Goal: Book appointment/travel/reservation

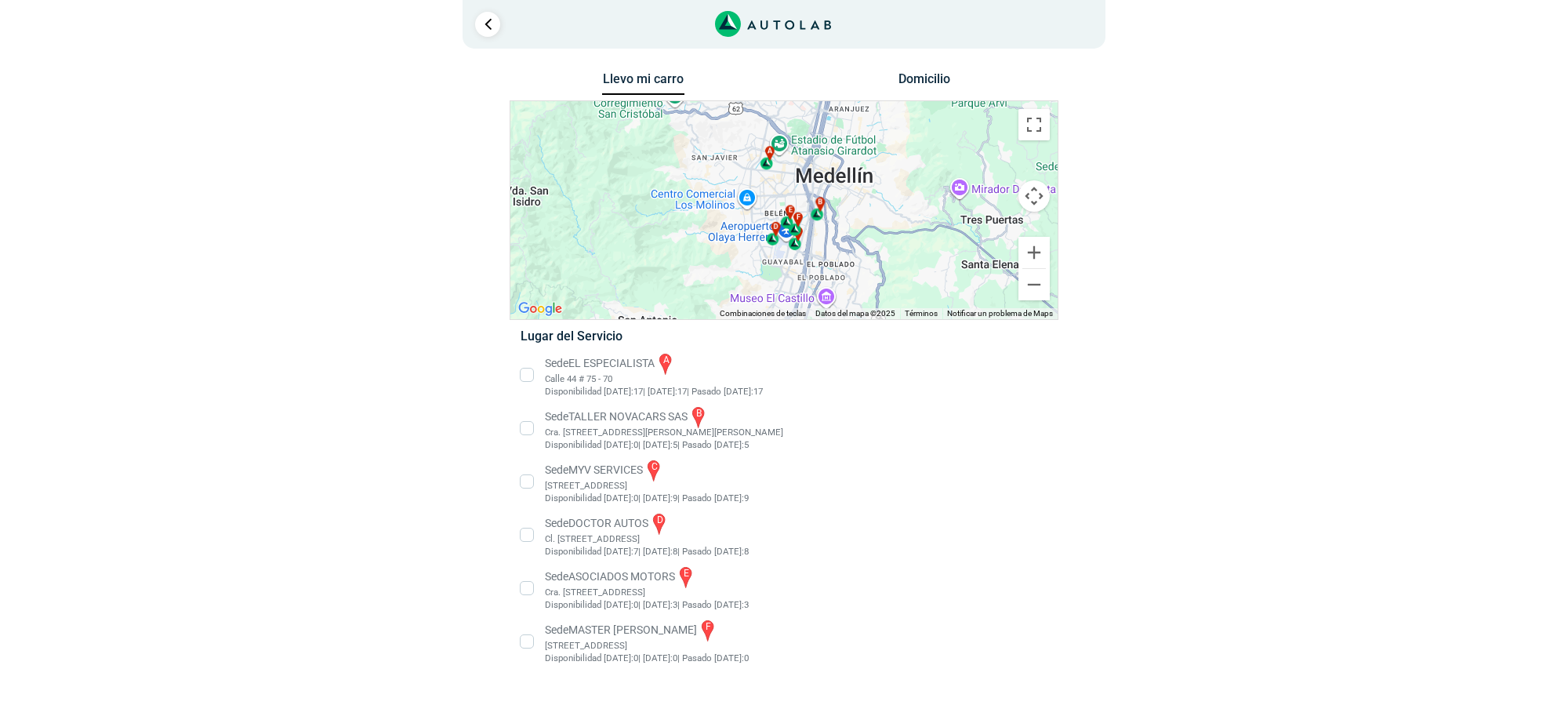
click at [588, 374] on li "Sede EL ESPECIALISTA a Calle 44 # 75 - 70 Disponibilidad [DATE]: 17 | [DATE]: 1…" at bounding box center [783, 374] width 549 height 47
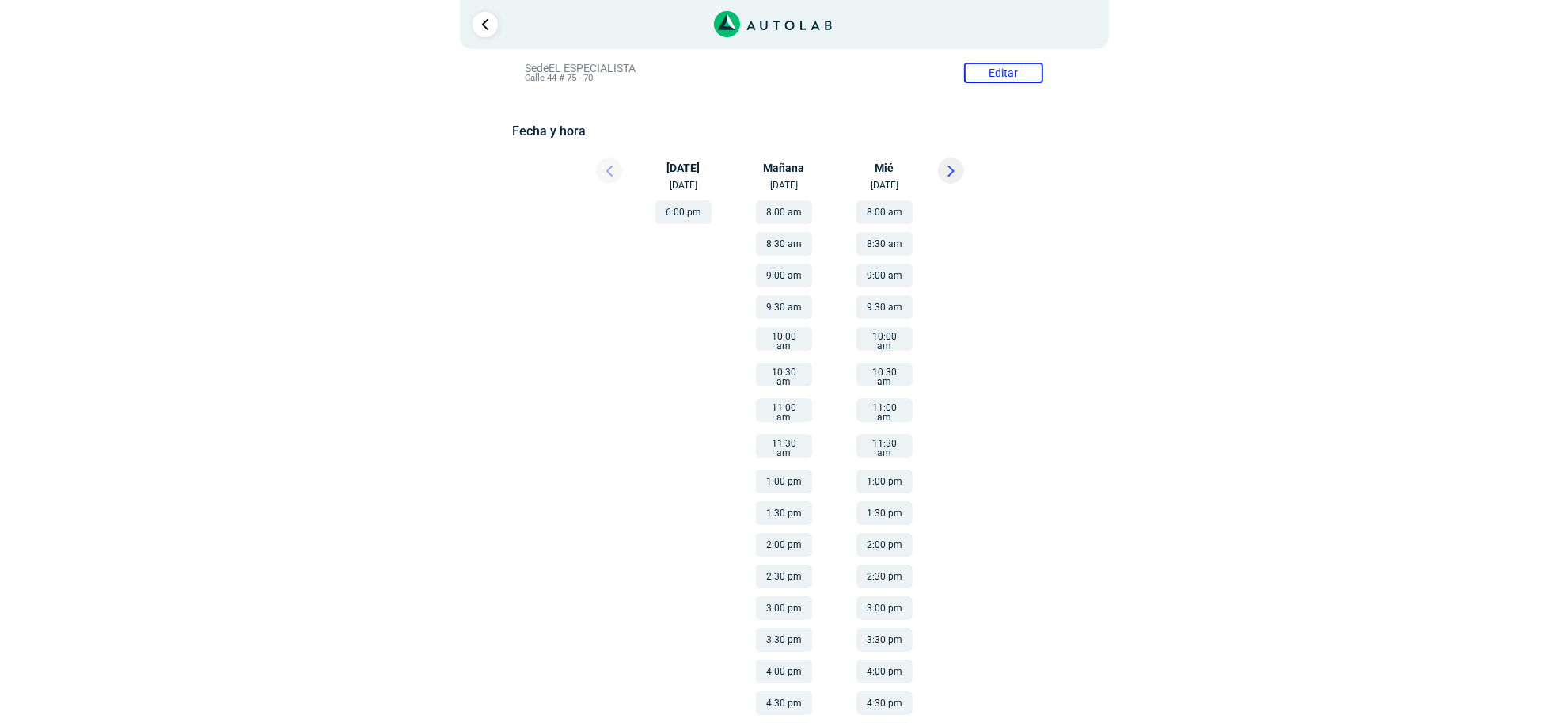
scroll to position [76, 0]
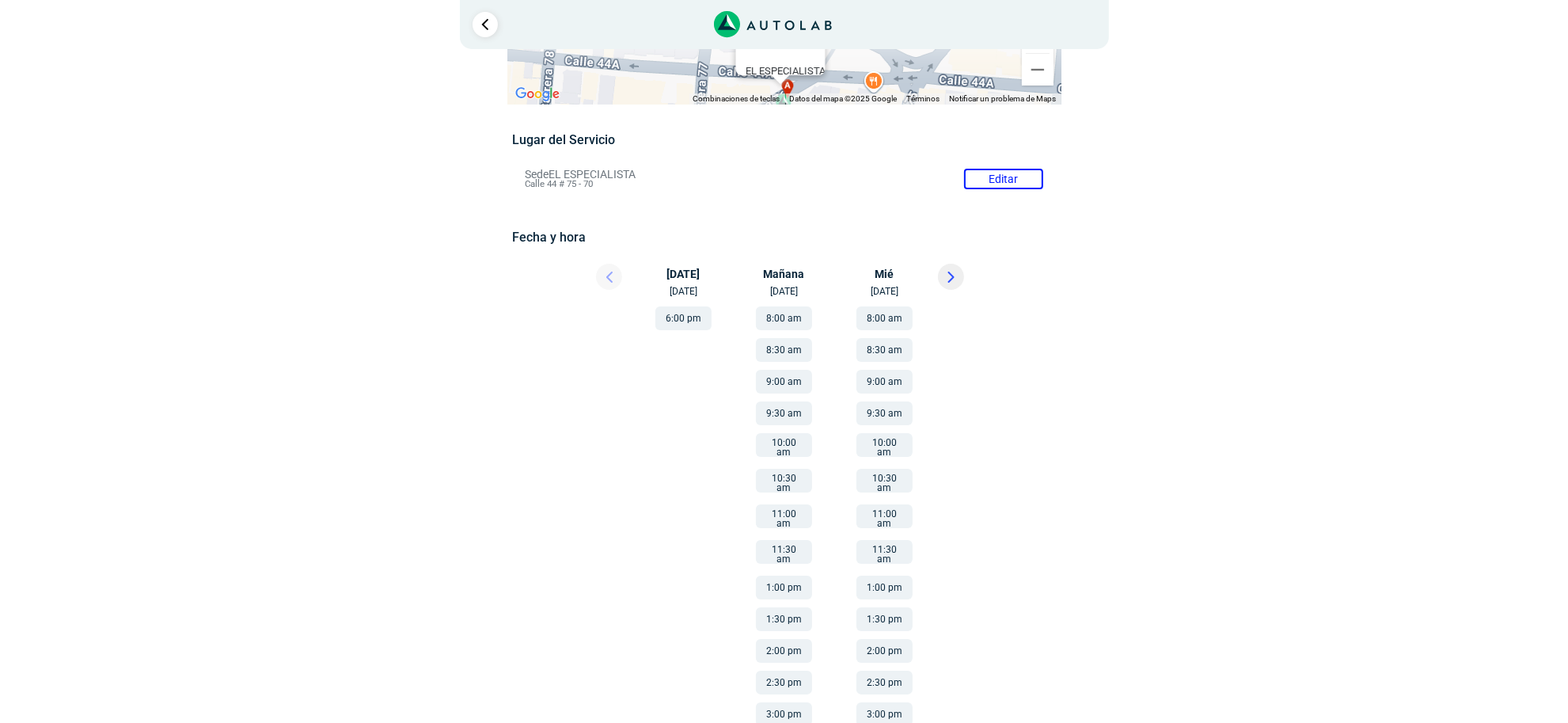
click at [938, 264] on div at bounding box center [974, 281] width 95 height 35
click at [952, 277] on icon at bounding box center [950, 277] width 5 height 9
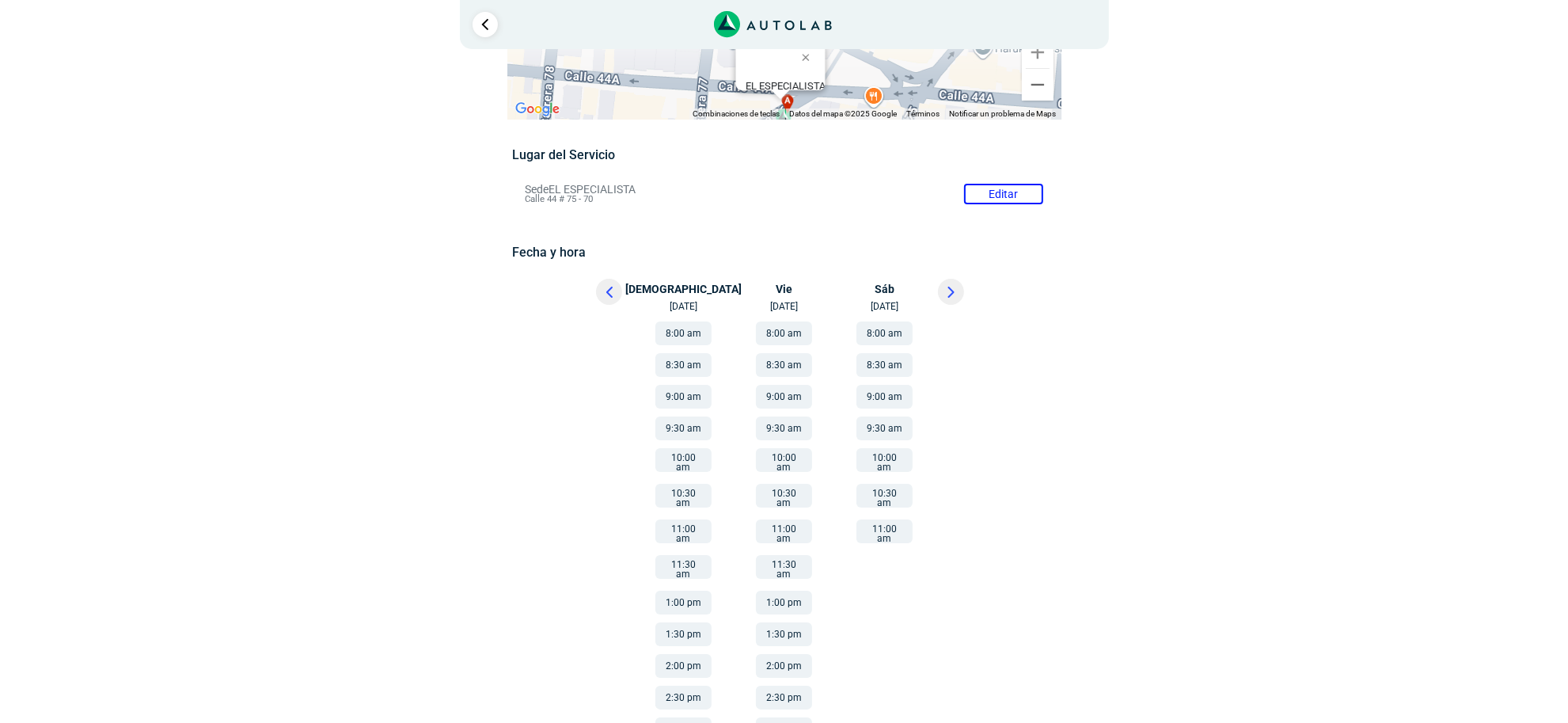
scroll to position [198, 0]
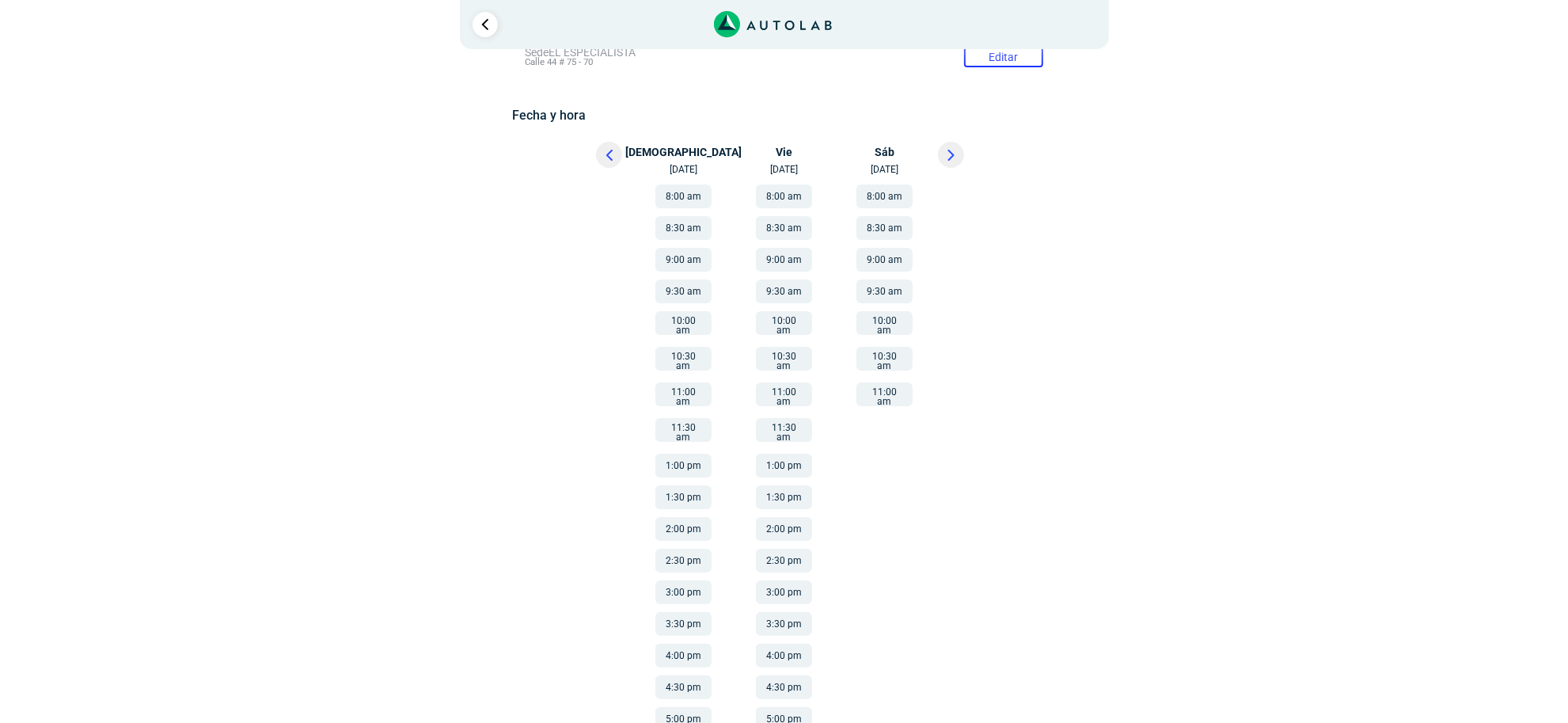
click at [681, 454] on button "1:00 pm" at bounding box center [683, 466] width 56 height 24
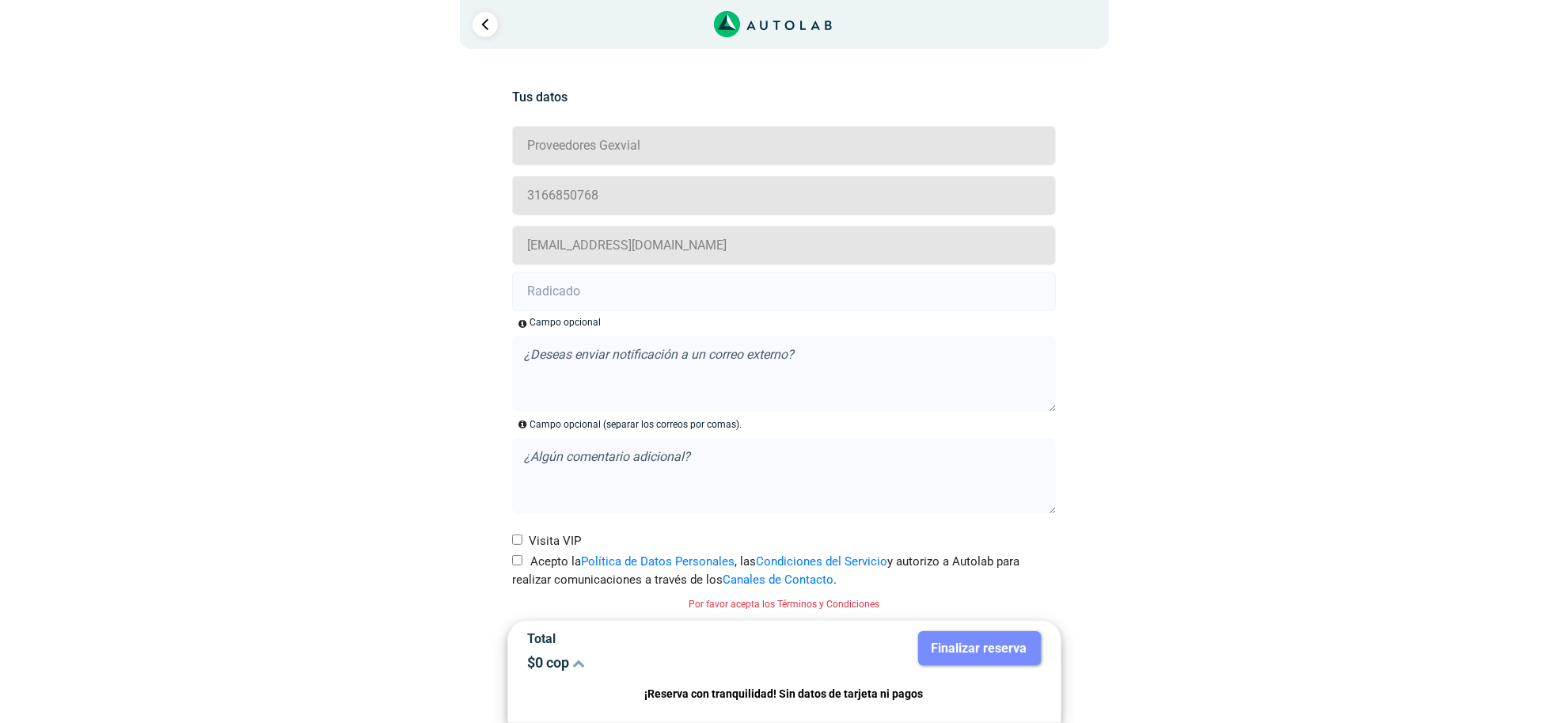
click at [516, 559] on input "Acepto la Política de Datos Personales , las Condiciones del Servicio y autoriz…" at bounding box center [517, 559] width 10 height 10
checkbox input "true"
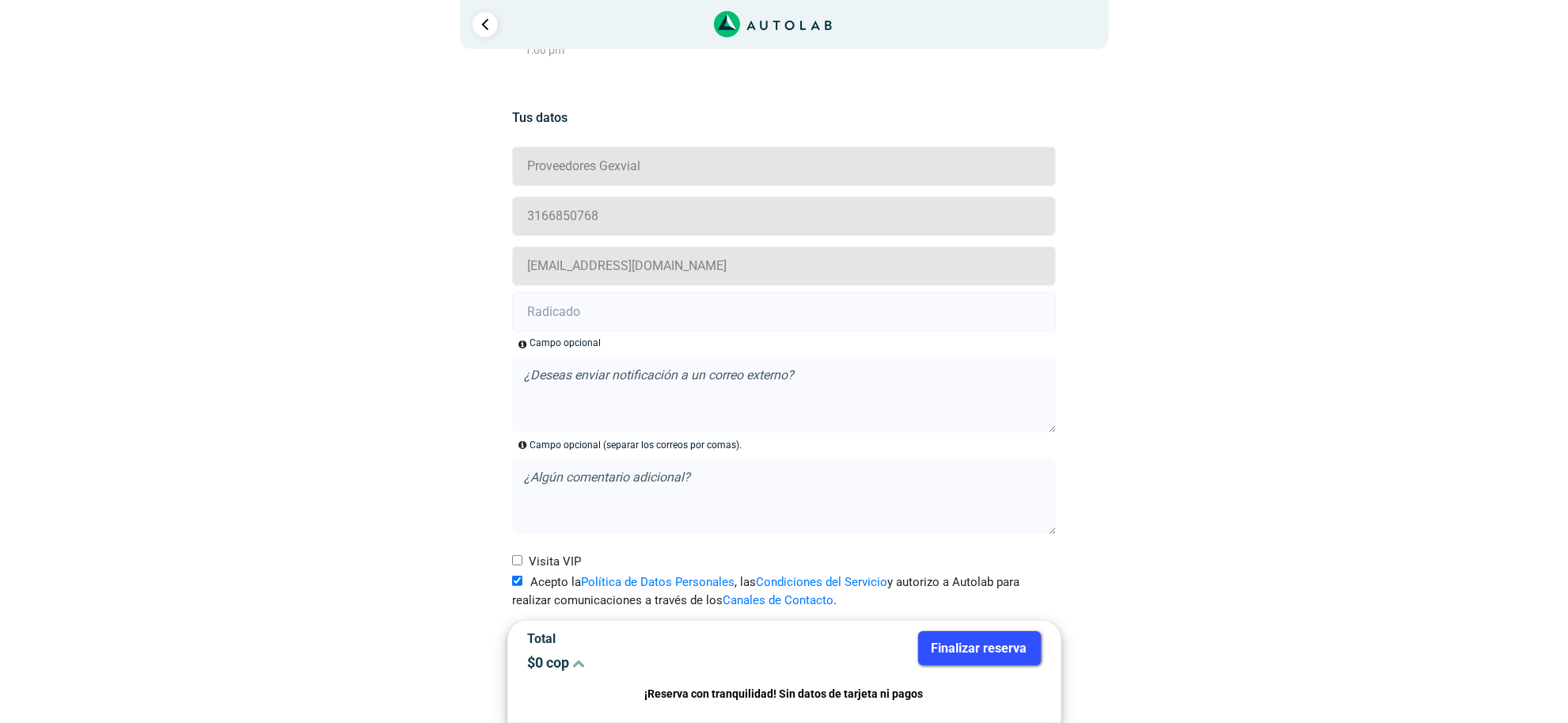
scroll to position [313, 0]
click at [676, 323] on input "text" at bounding box center [784, 311] width 544 height 39
paste input "21003454"
type input "21003454"
click at [952, 631] on button "Finalizar reserva" at bounding box center [979, 647] width 123 height 34
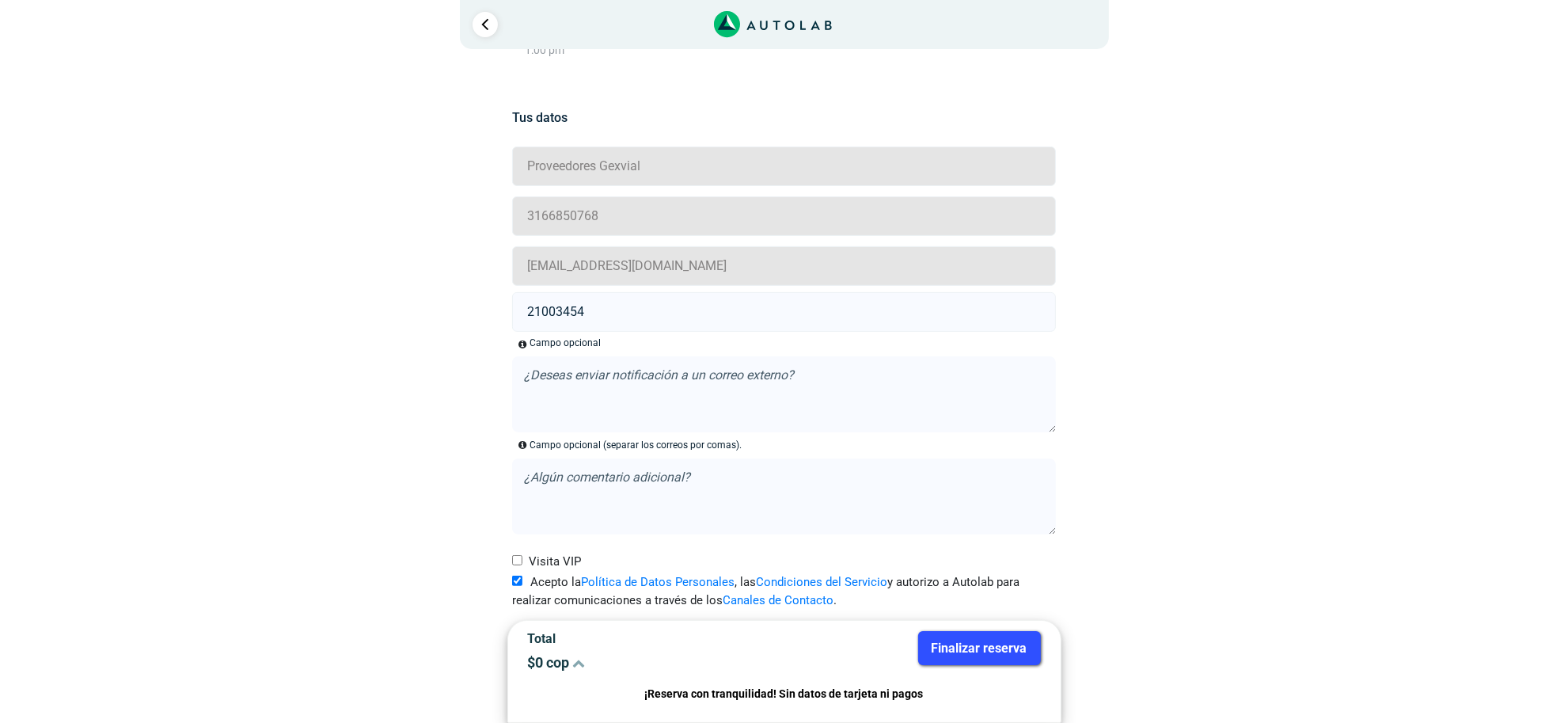
scroll to position [0, 0]
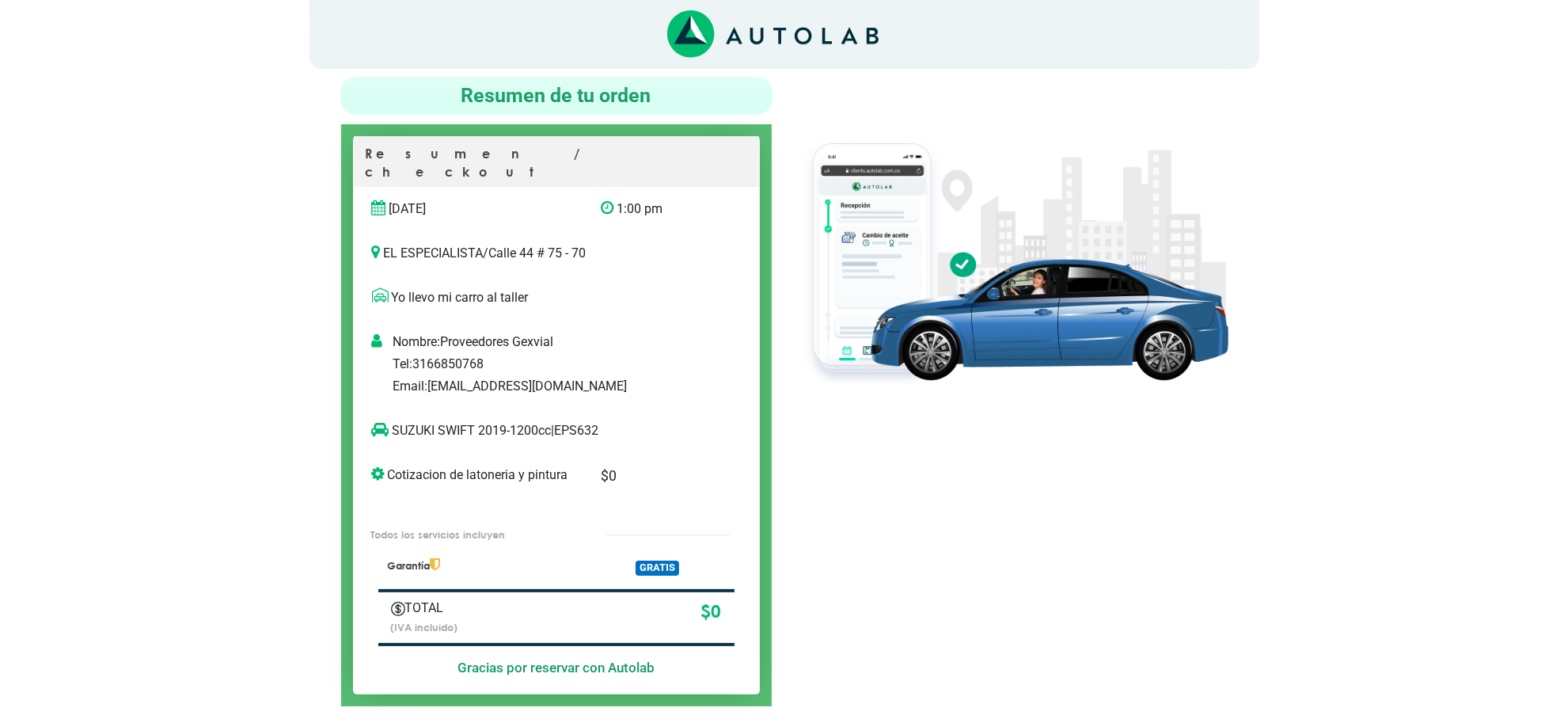
scroll to position [99, 0]
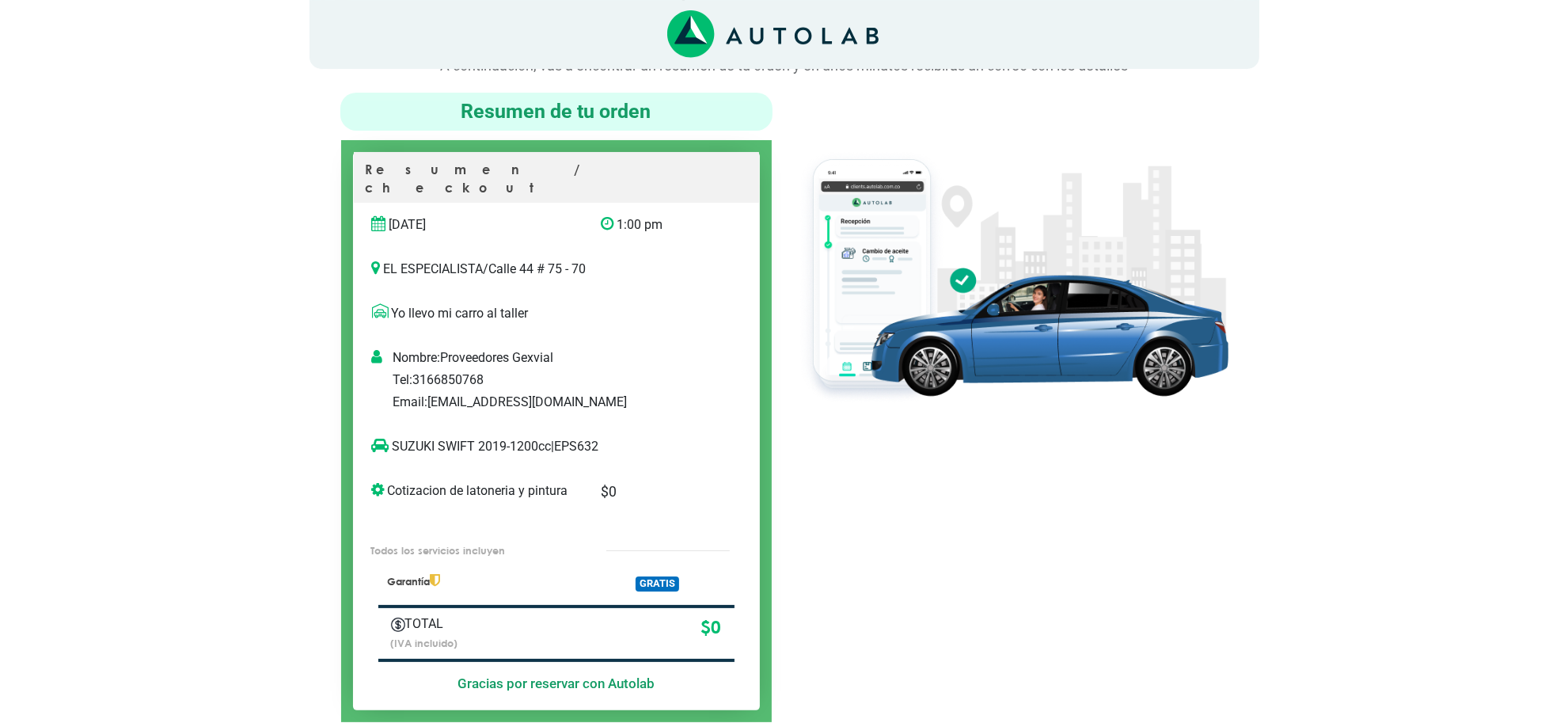
click at [589, 425] on div "SUZUKI SWIFT 2019-1200cc | EPS632" at bounding box center [557, 447] width 406 height 44
click at [588, 437] on p "SUZUKI SWIFT 2019-1200cc | EPS632" at bounding box center [541, 446] width 337 height 19
click at [591, 437] on p "SUZUKI SWIFT 2019-1200cc | EPS632" at bounding box center [541, 446] width 337 height 19
click at [587, 437] on p "SUZUKI SWIFT 2019-1200cc | EPS632" at bounding box center [541, 446] width 337 height 19
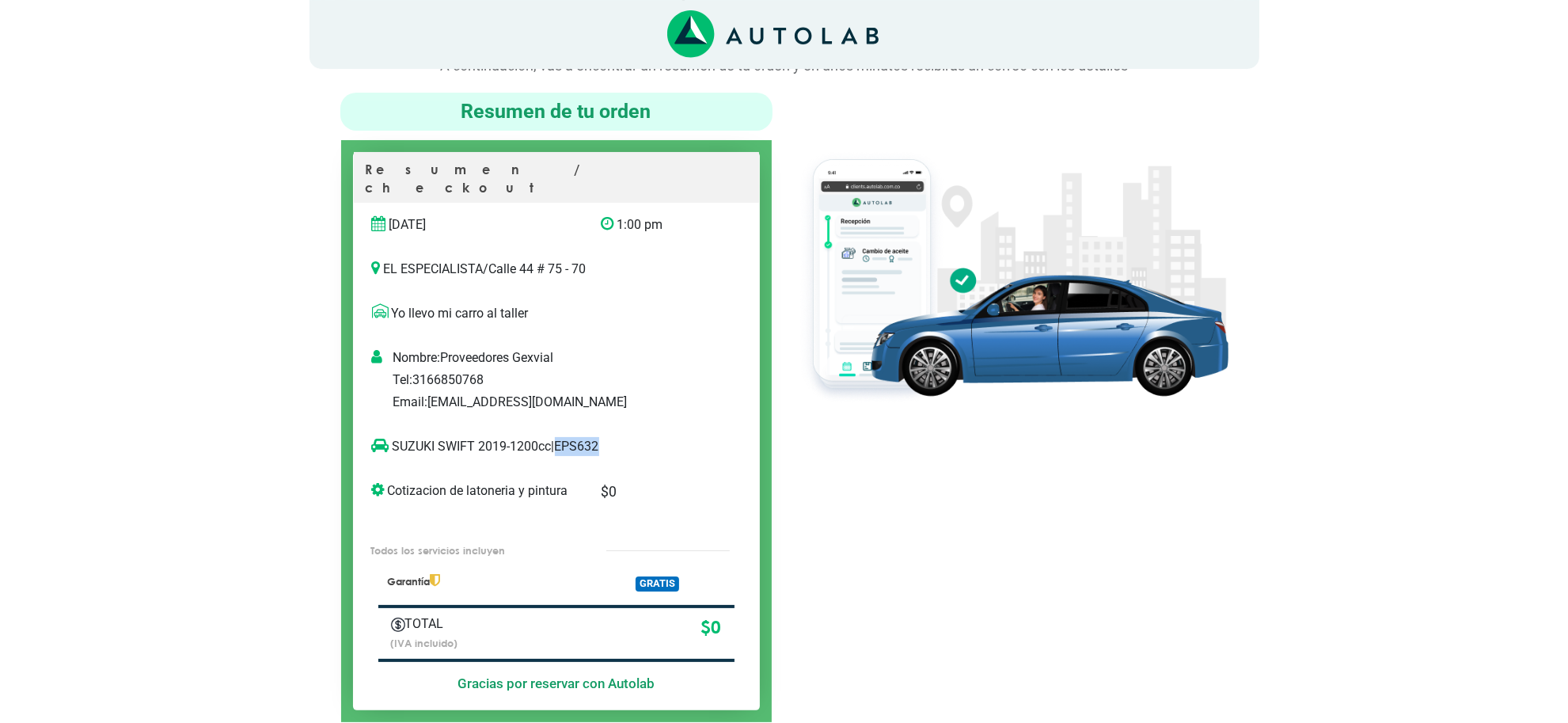
copy p "EPS632"
copy p "SUZUKI SWIFT"
drag, startPoint x: 475, startPoint y: 427, endPoint x: 395, endPoint y: 428, distance: 80.0
click at [395, 437] on p "SUZUKI SWIFT 2019-1200cc | EPS632" at bounding box center [541, 446] width 337 height 19
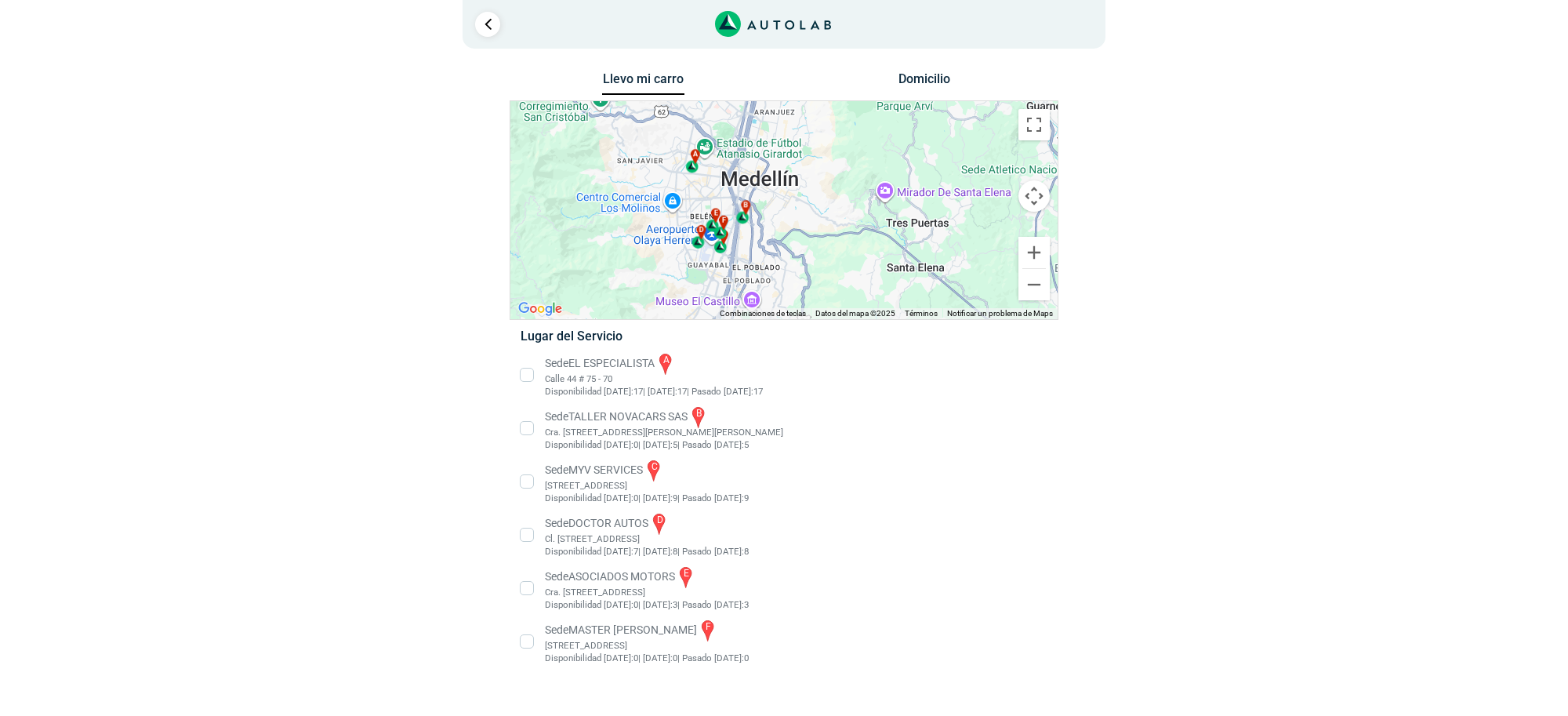
click at [627, 632] on li "Sede MASTER MOTRIZ f [STREET_ADDRESS]" at bounding box center [783, 642] width 549 height 47
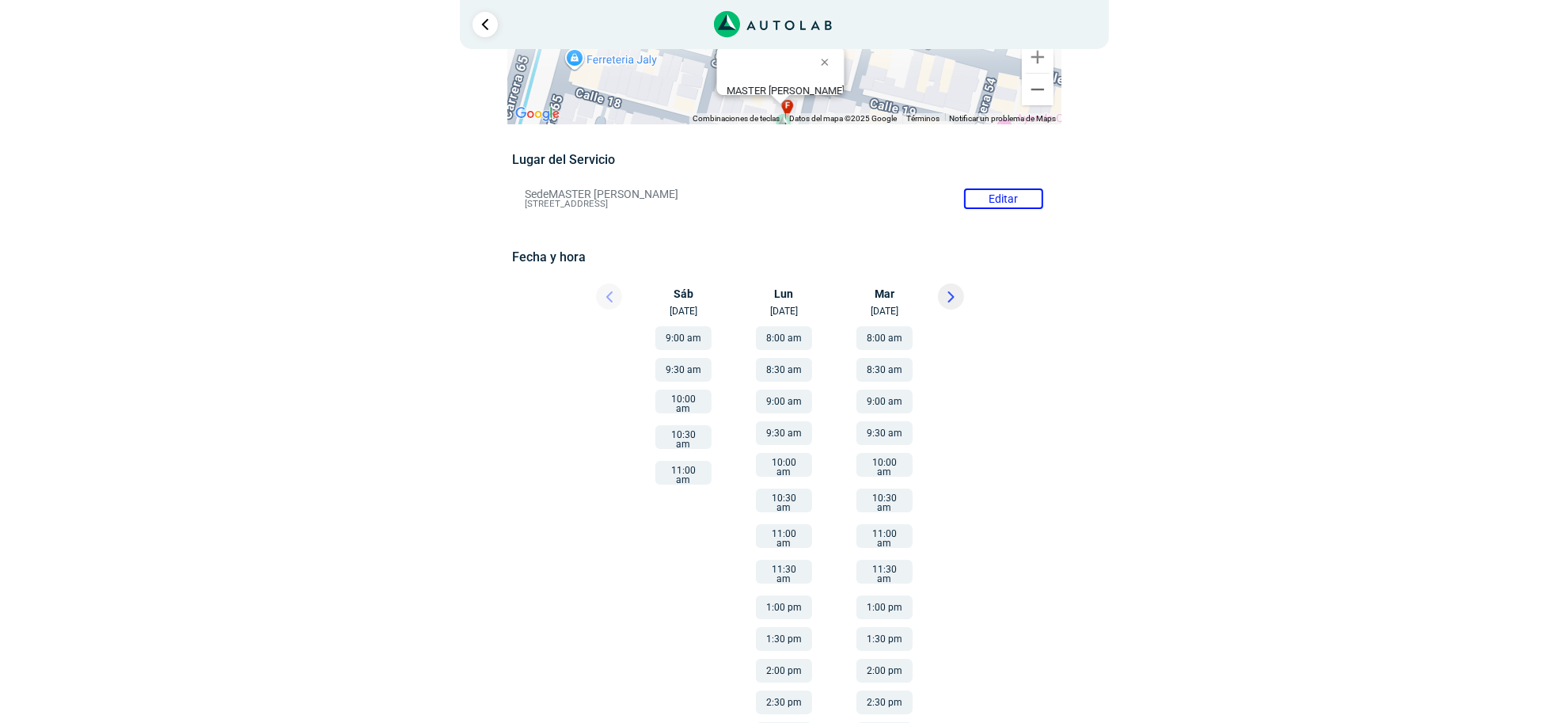
scroll to position [84, 0]
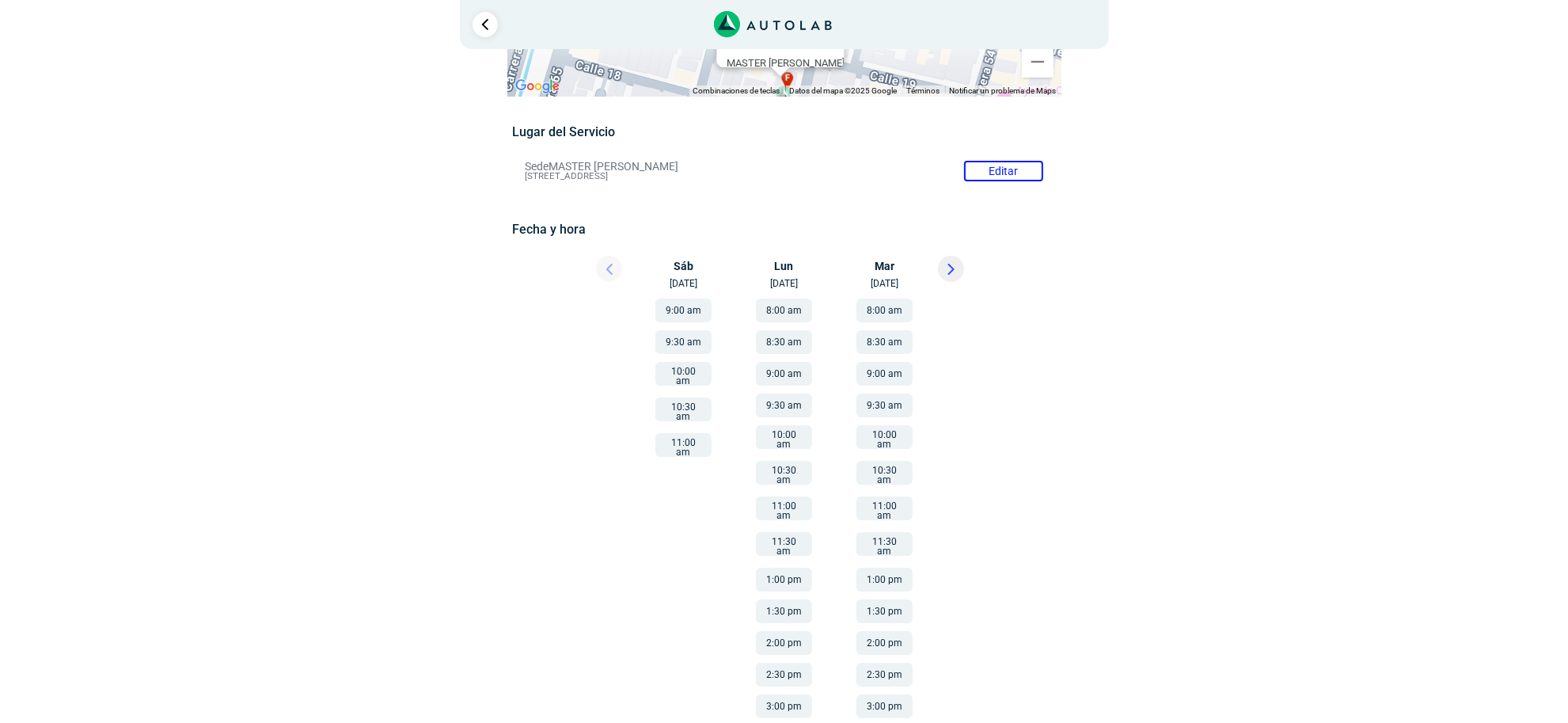
click at [1220, 577] on div "Llevo mi carro [GEOGRAPHIC_DATA] ← Mover a la izquierda → Mover a la derecha ↑ …" at bounding box center [784, 362] width 950 height 754
click at [1002, 163] on li "Sede MASTER MOTRIZ Editar [STREET_ADDRESS]" at bounding box center [784, 171] width 542 height 26
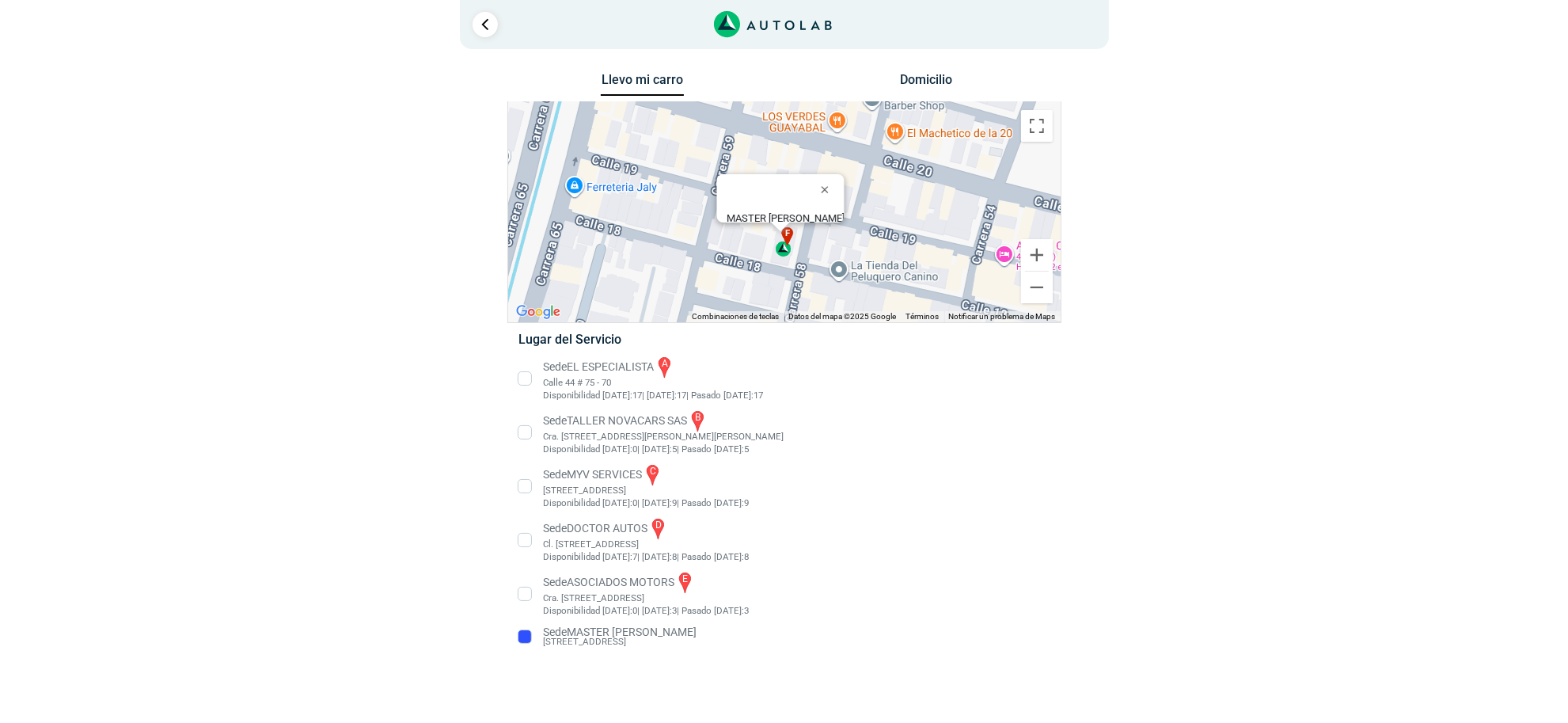
scroll to position [0, 0]
click at [630, 384] on li "Sede EL ESPECIALISTA a Calle 44 # 75 - 70 Disponibilidad [DATE]: 17 | [DATE]: 1…" at bounding box center [791, 378] width 555 height 48
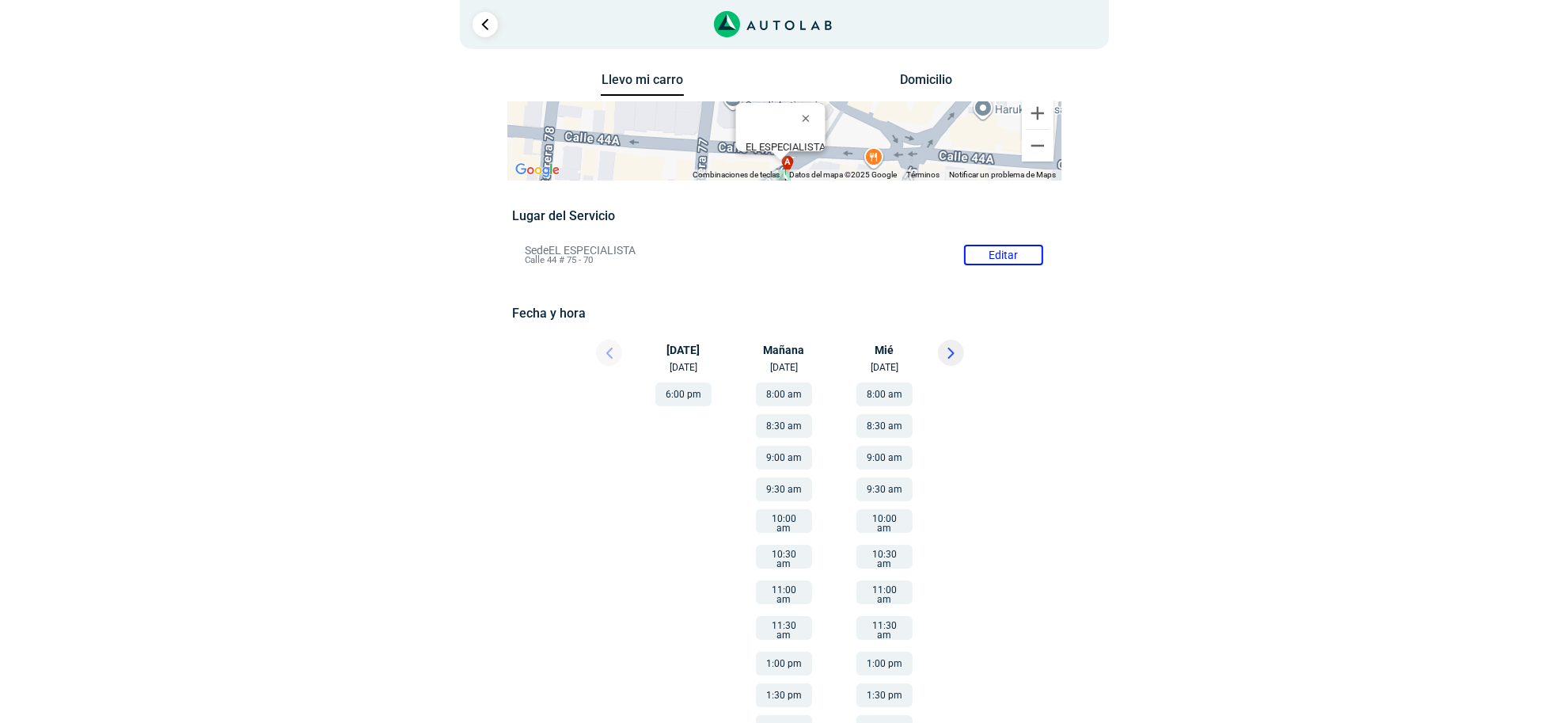
click at [954, 361] on button at bounding box center [951, 352] width 27 height 27
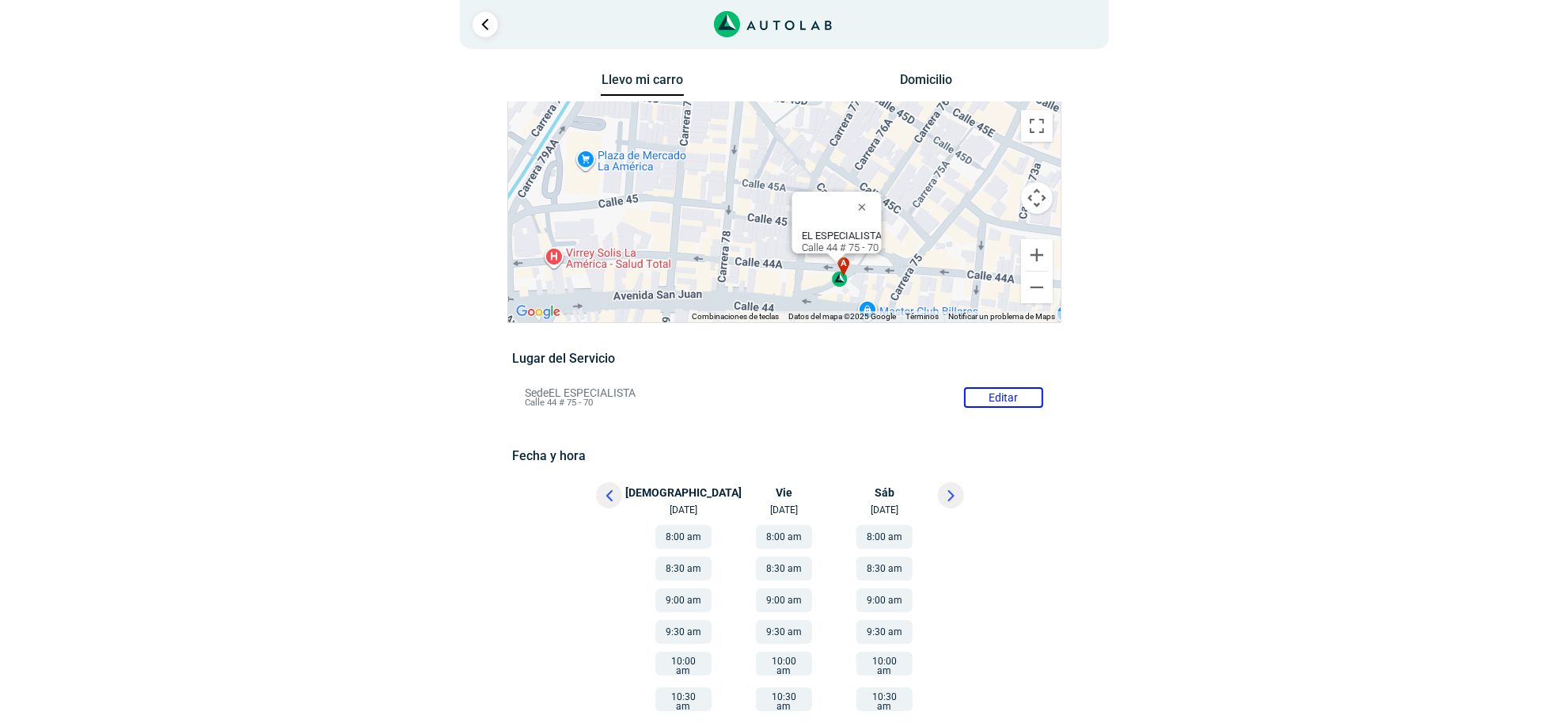
drag, startPoint x: 724, startPoint y: 245, endPoint x: 742, endPoint y: 294, distance: 52.2
click at [742, 294] on div "a b c d e f MASTER MOTRIZ Cl 20 #52 35, Guayabal, Medellín, Guayabal, Medellín,…" at bounding box center [784, 212] width 553 height 220
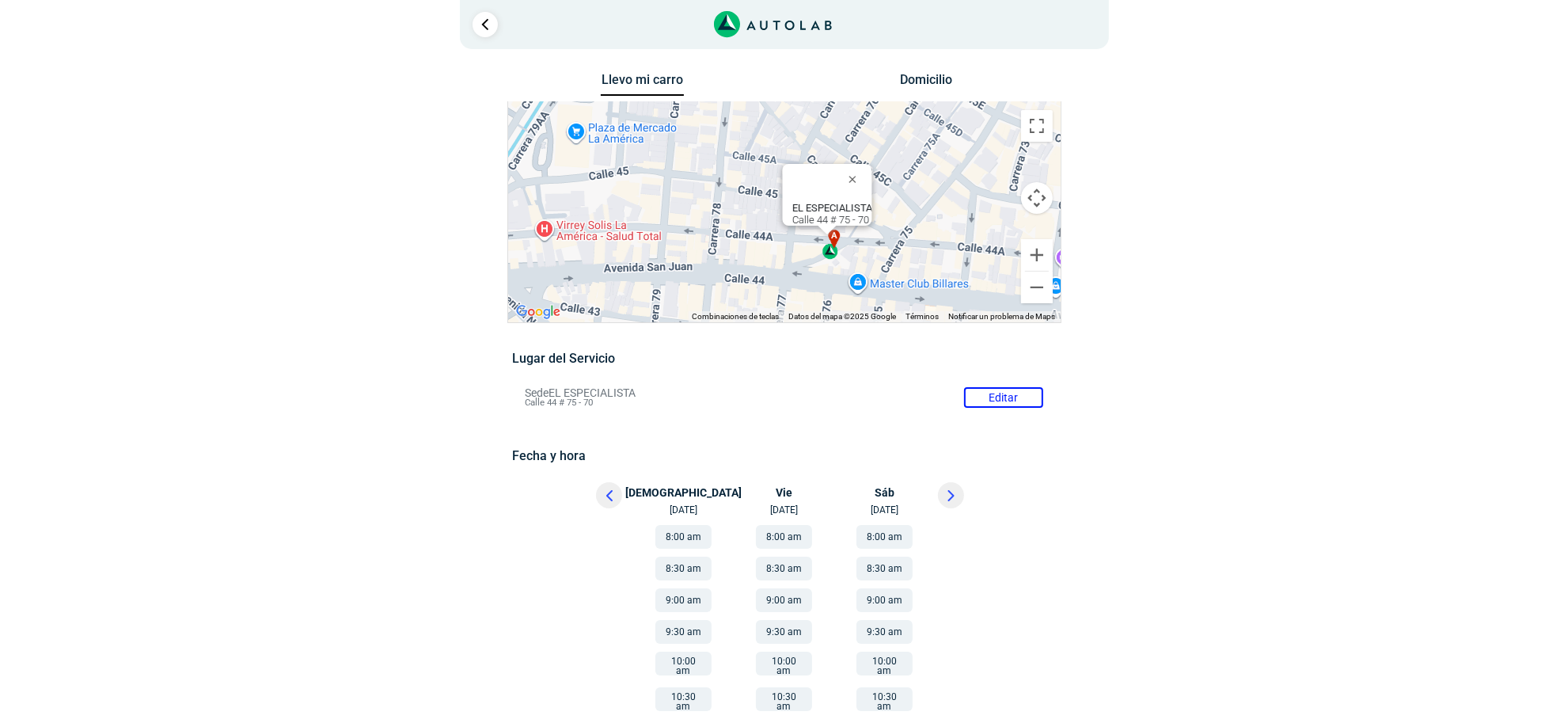
drag, startPoint x: 749, startPoint y: 254, endPoint x: 737, endPoint y: 225, distance: 31.4
click at [737, 225] on div "a b c d e f MASTER MOTRIZ Cl 20 #52 35, Guayabal, Medellín, Guayabal, Medellín,…" at bounding box center [784, 212] width 553 height 220
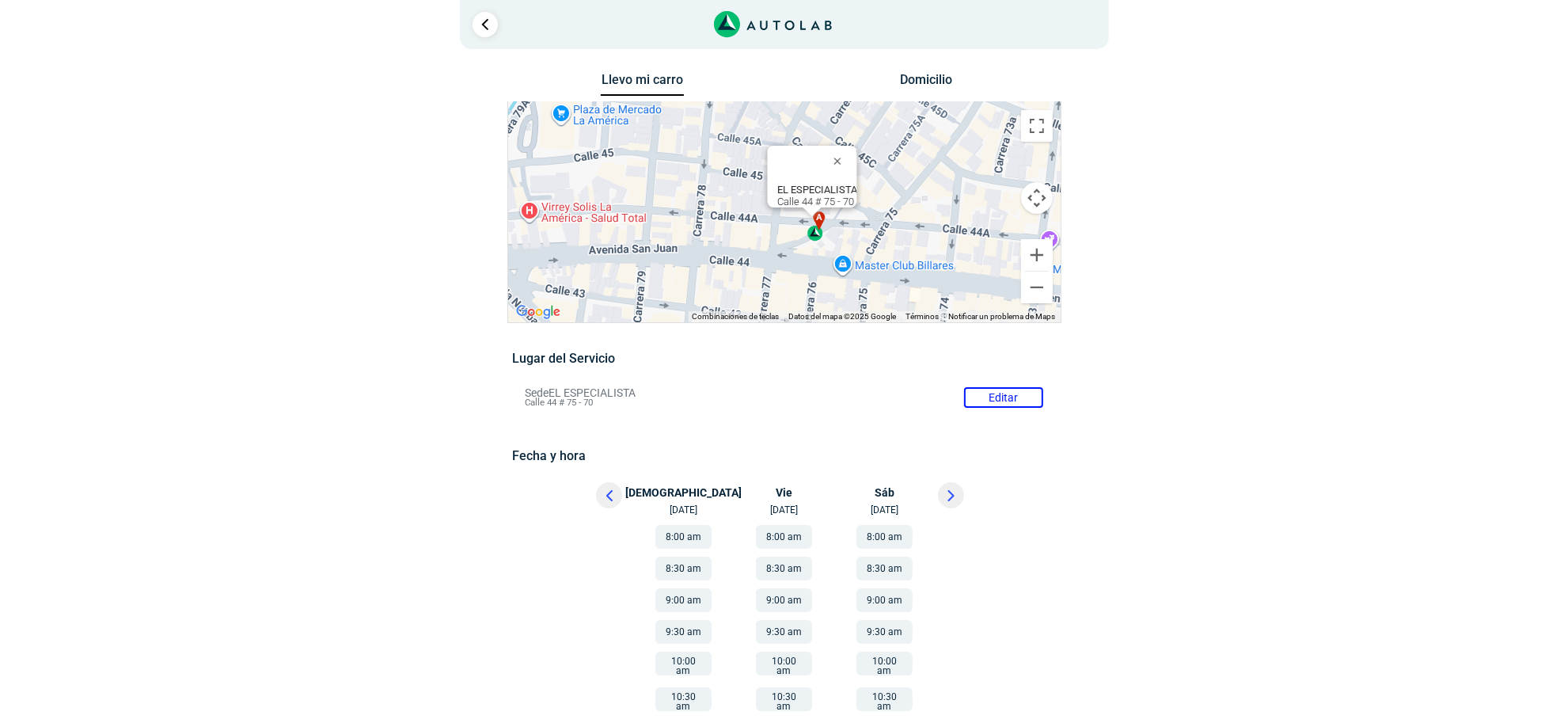
drag, startPoint x: 750, startPoint y: 245, endPoint x: 733, endPoint y: 227, distance: 24.8
click at [733, 227] on div "a b c d e f MASTER MOTRIZ Cl 20 #52 35, Guayabal, Medellín, Guayabal, Medellín,…" at bounding box center [784, 212] width 553 height 220
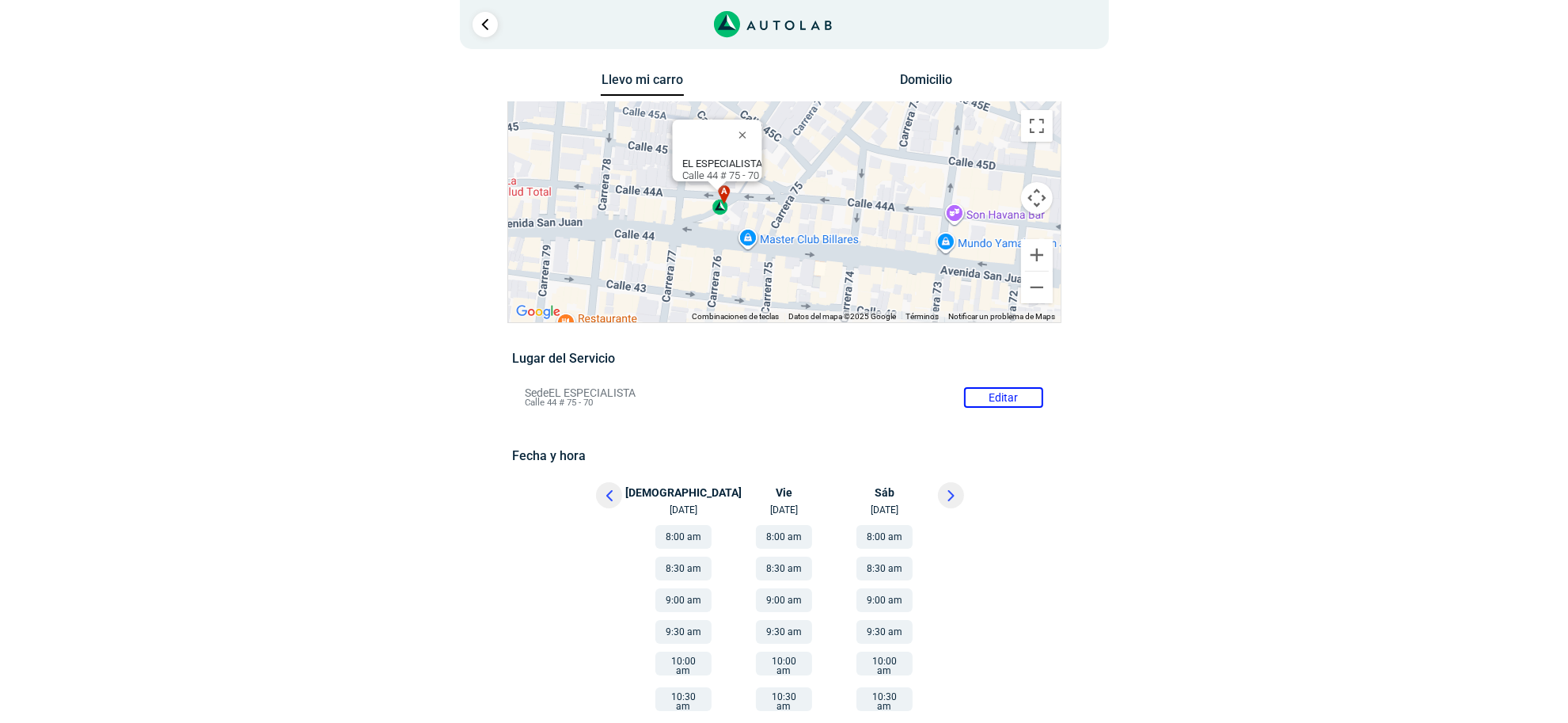
drag, startPoint x: 784, startPoint y: 271, endPoint x: 686, endPoint y: 245, distance: 101.4
click at [686, 245] on div "a b c d e f MASTER MOTRIZ Cl 20 #52 35, Guayabal, Medellín, Guayabal, Medellín,…" at bounding box center [784, 212] width 553 height 220
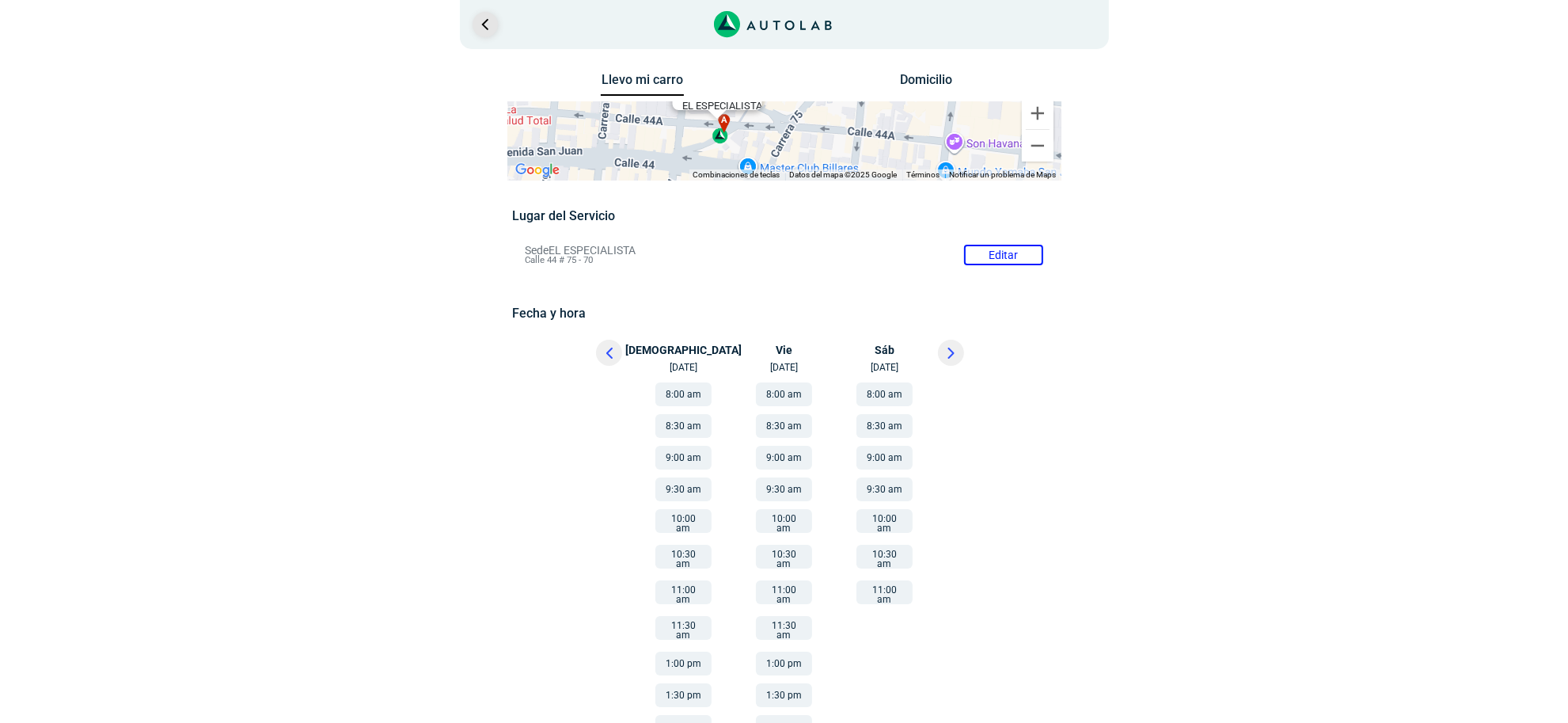
click at [491, 27] on link "Ir al paso anterior" at bounding box center [485, 25] width 26 height 26
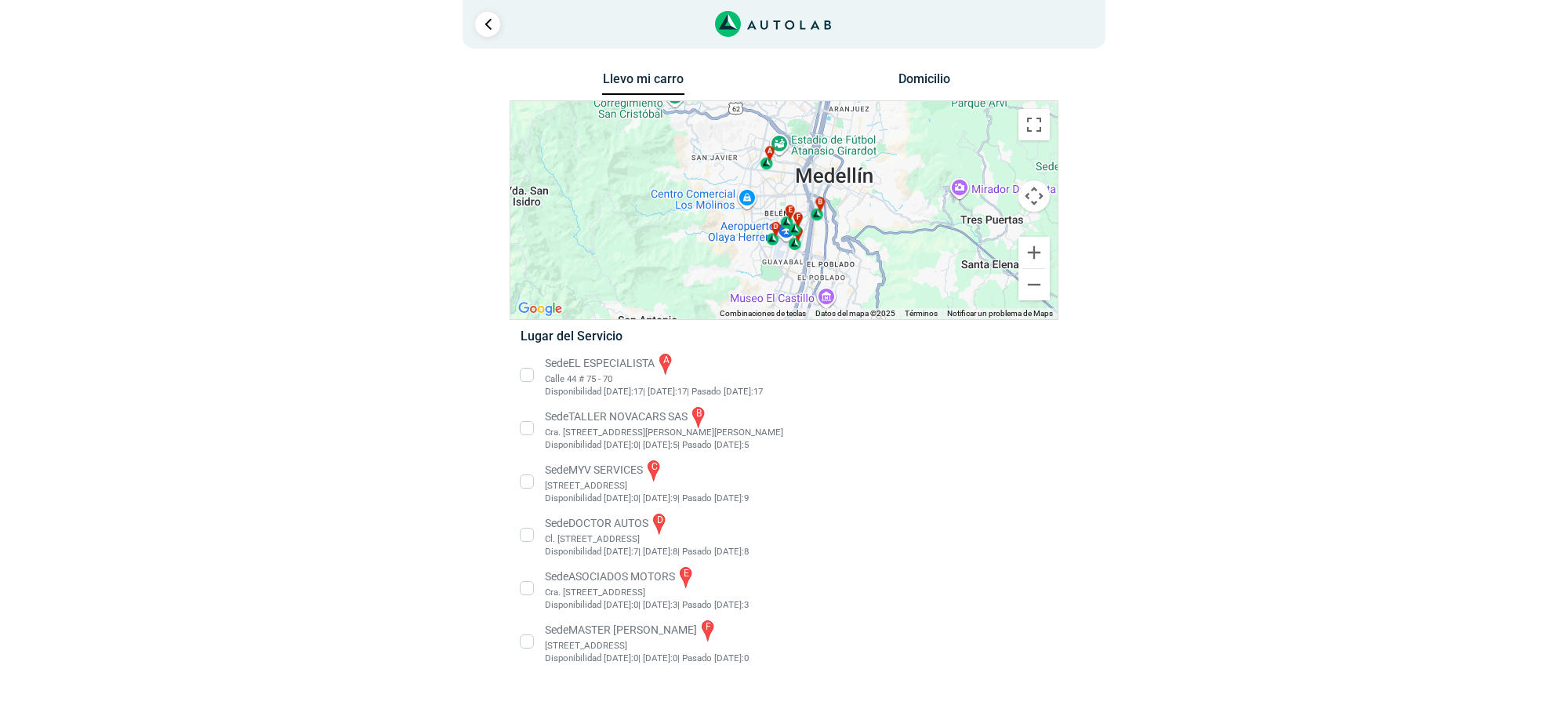
click at [613, 385] on li "Sede EL ESPECIALISTA a Calle 44 # 75 - 70 Disponibilidad [DATE]: 17 | [DATE]: 1…" at bounding box center [783, 374] width 549 height 47
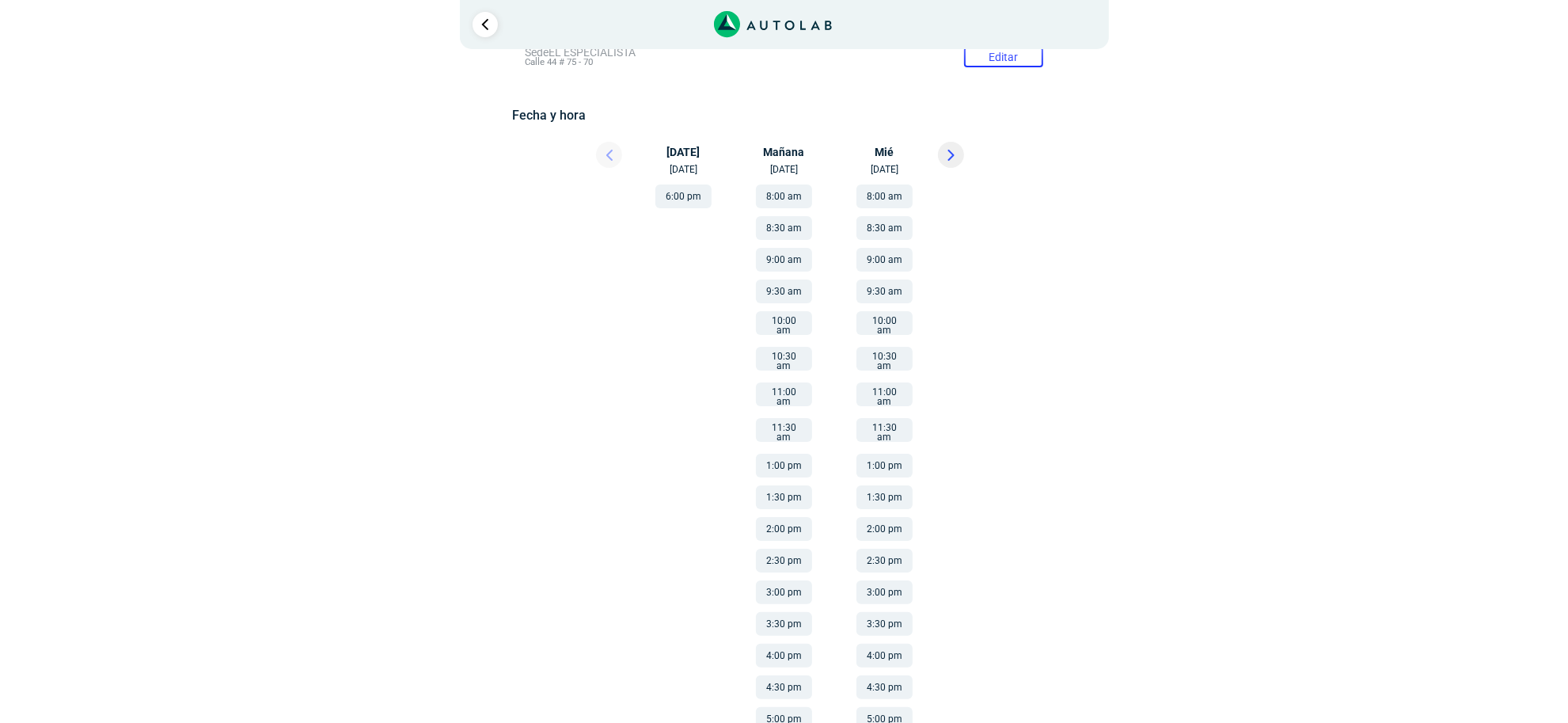
scroll to position [274, 0]
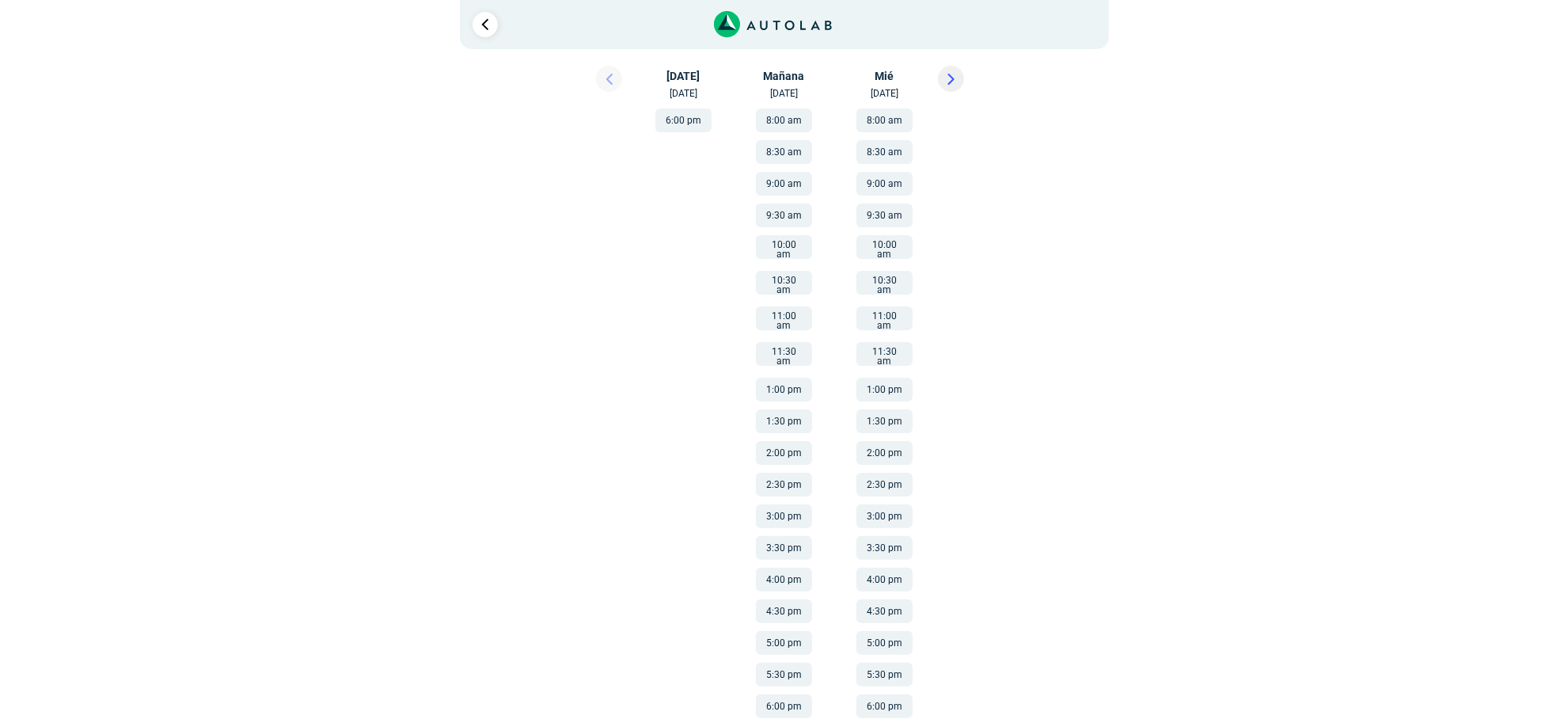
click at [880, 441] on button "2:00 pm" at bounding box center [884, 453] width 56 height 24
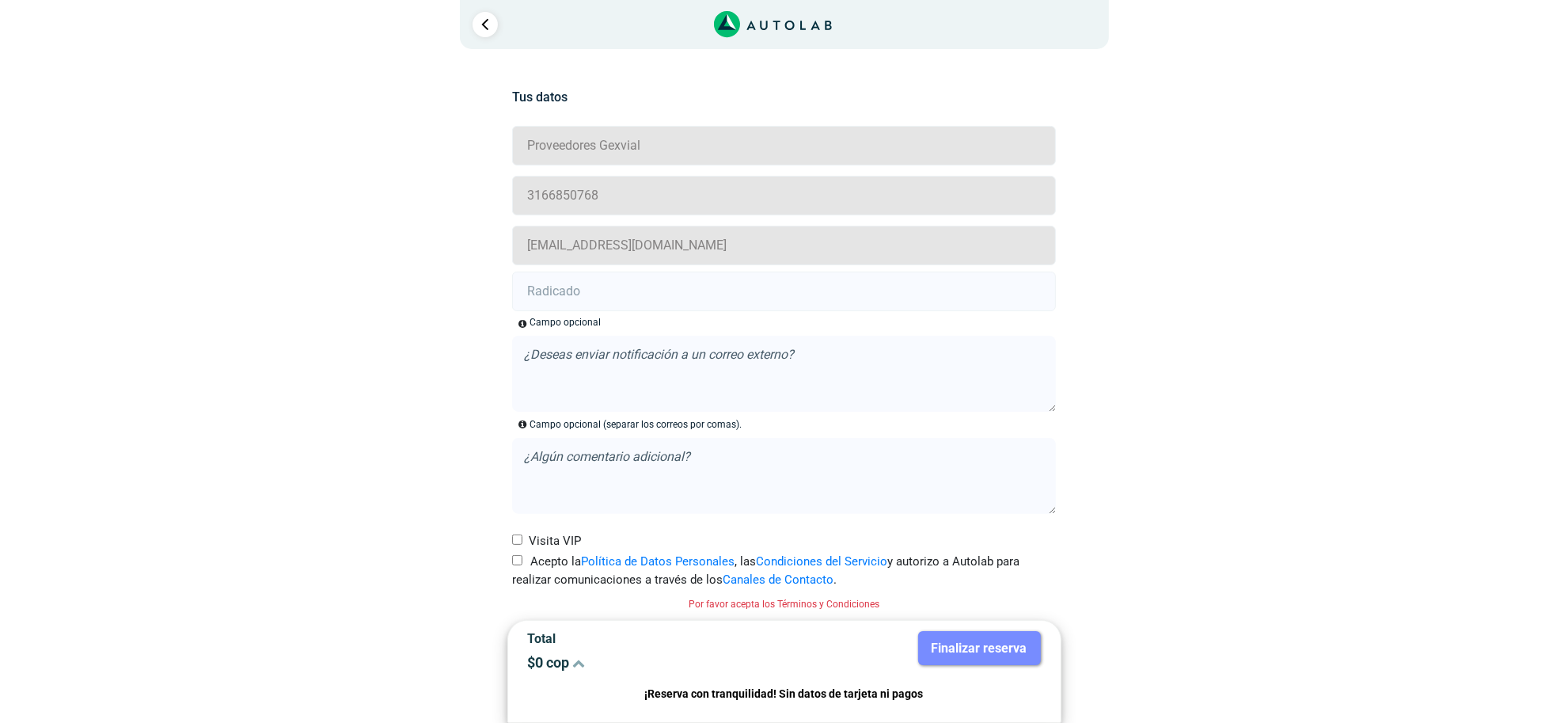
click at [514, 570] on label "Acepto la Política de Datos Personales , las Condiciones del Servicio y autoriz…" at bounding box center [784, 570] width 544 height 36
click at [514, 566] on input "Acepto la Política de Datos Personales , las Condiciones del Servicio y autoriz…" at bounding box center [517, 559] width 10 height 10
checkbox input "true"
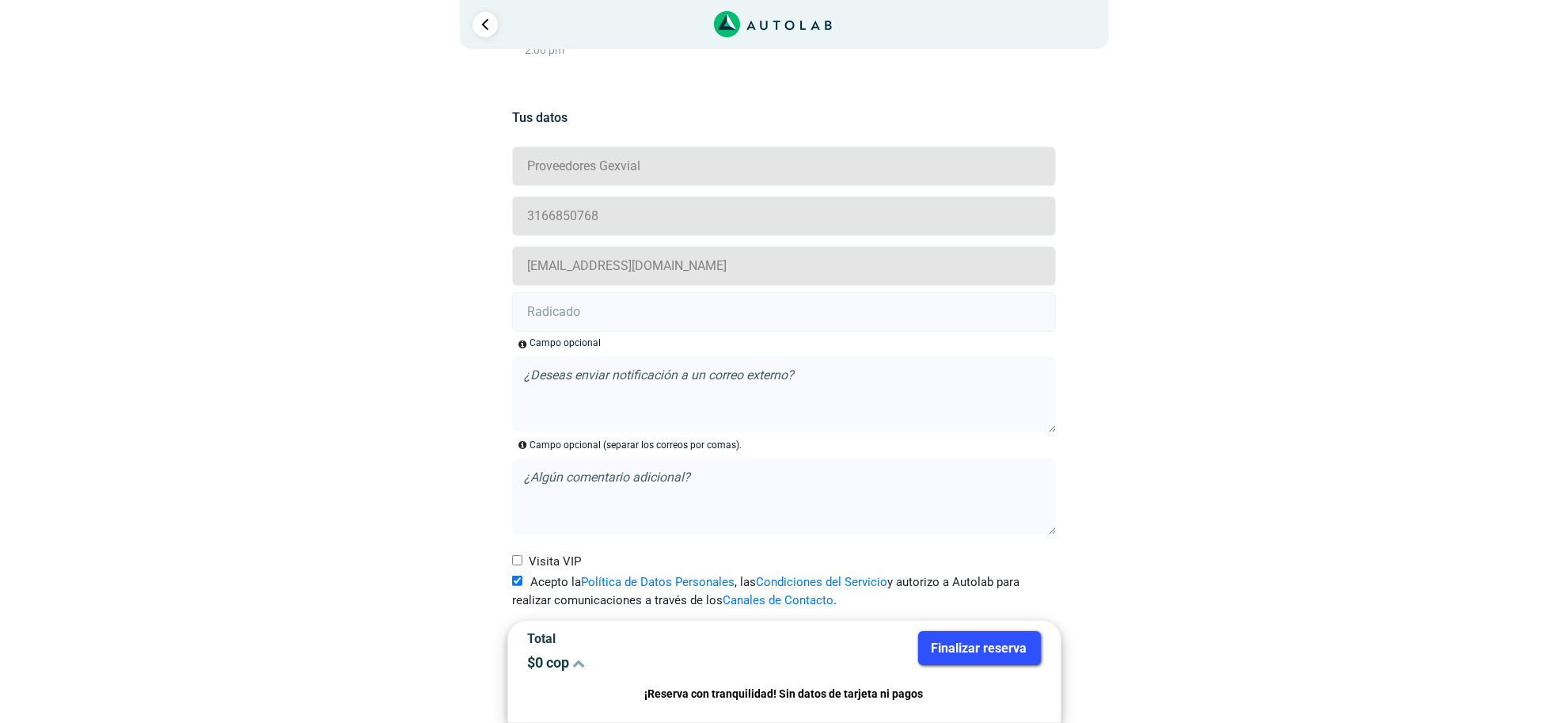
scroll to position [313, 0]
click at [596, 378] on textarea at bounding box center [784, 394] width 544 height 76
click at [600, 302] on input "text" at bounding box center [784, 311] width 544 height 39
paste input "21002809"
click at [685, 314] on input "21002809" at bounding box center [784, 311] width 544 height 39
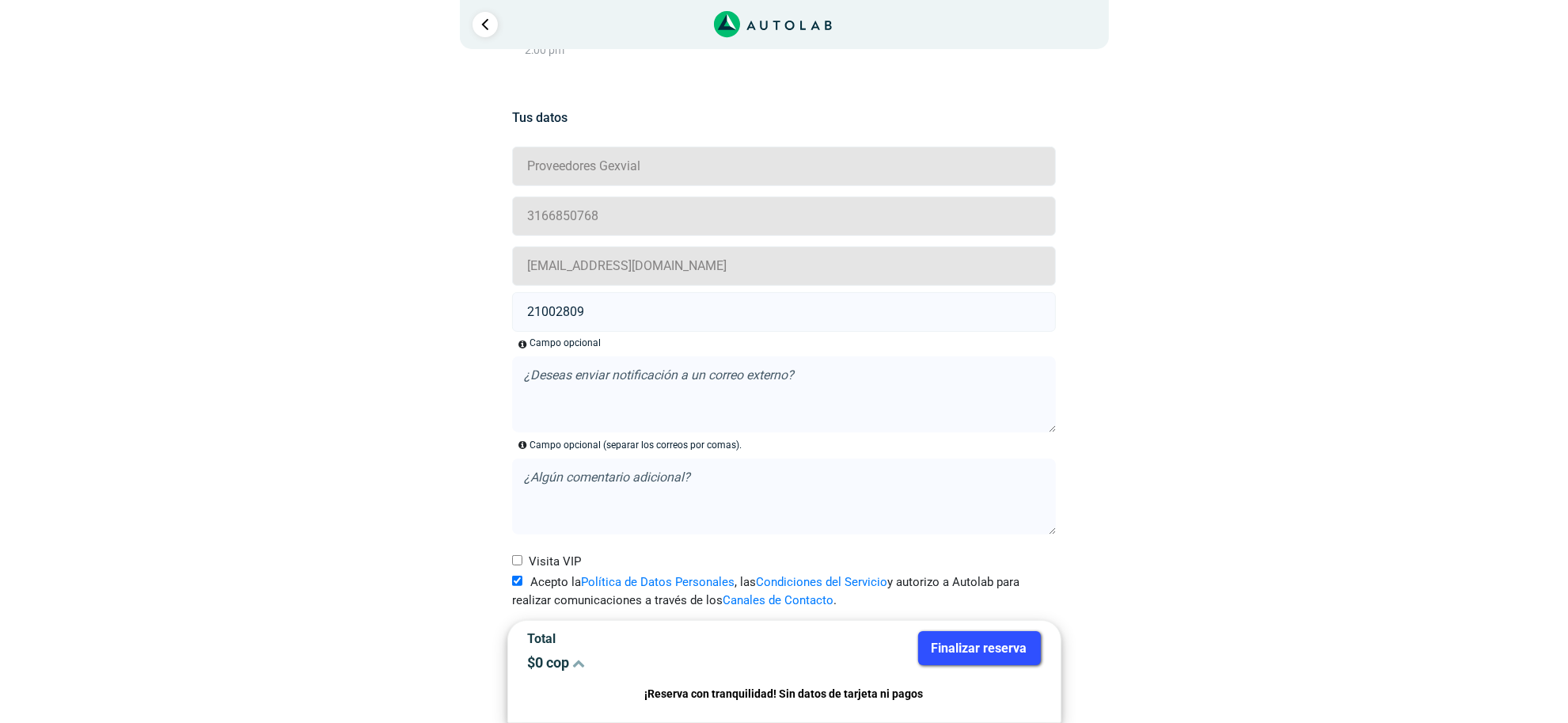
type input "21002809"
drag, startPoint x: 948, startPoint y: 636, endPoint x: 894, endPoint y: 587, distance: 72.9
click at [950, 636] on button "Finalizar reserva" at bounding box center [979, 647] width 123 height 34
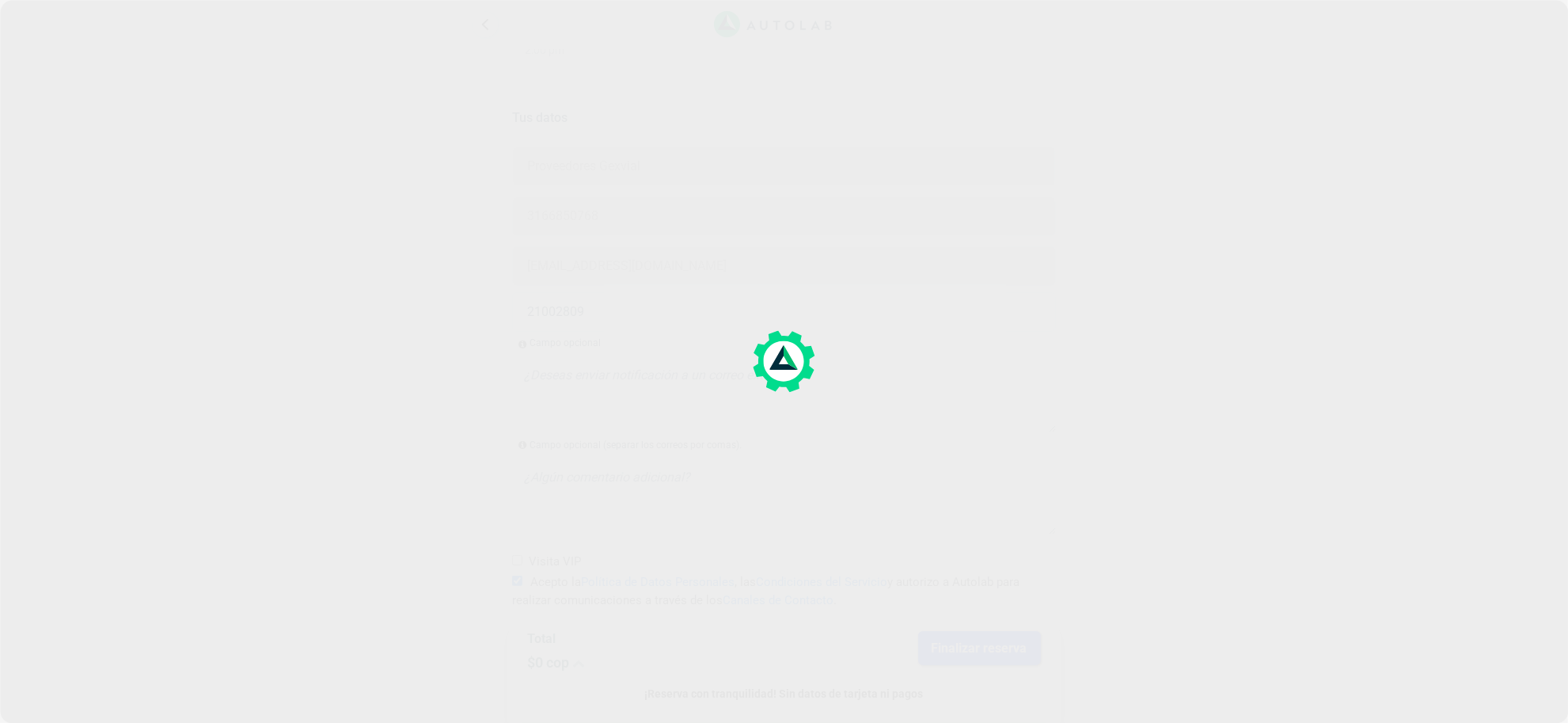
scroll to position [0, 0]
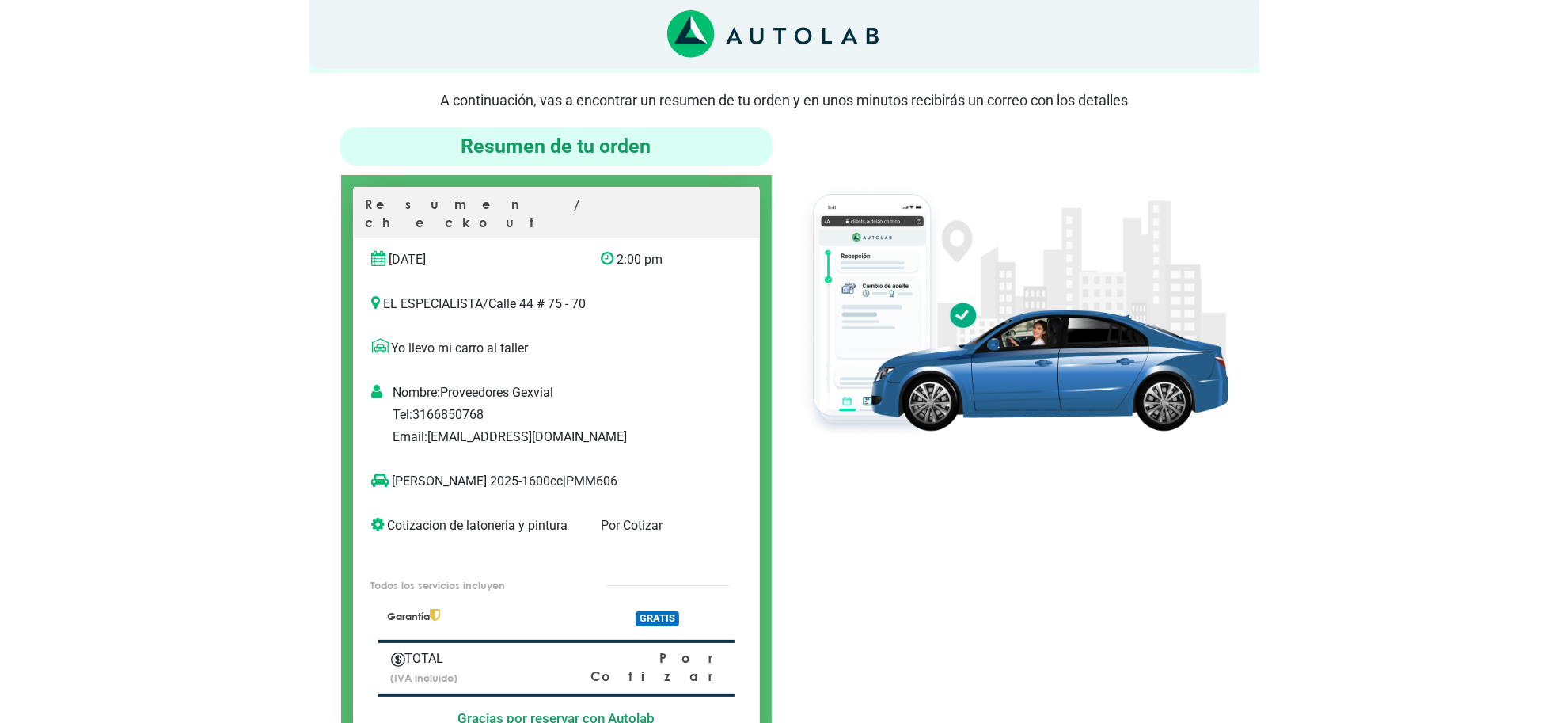
scroll to position [99, 0]
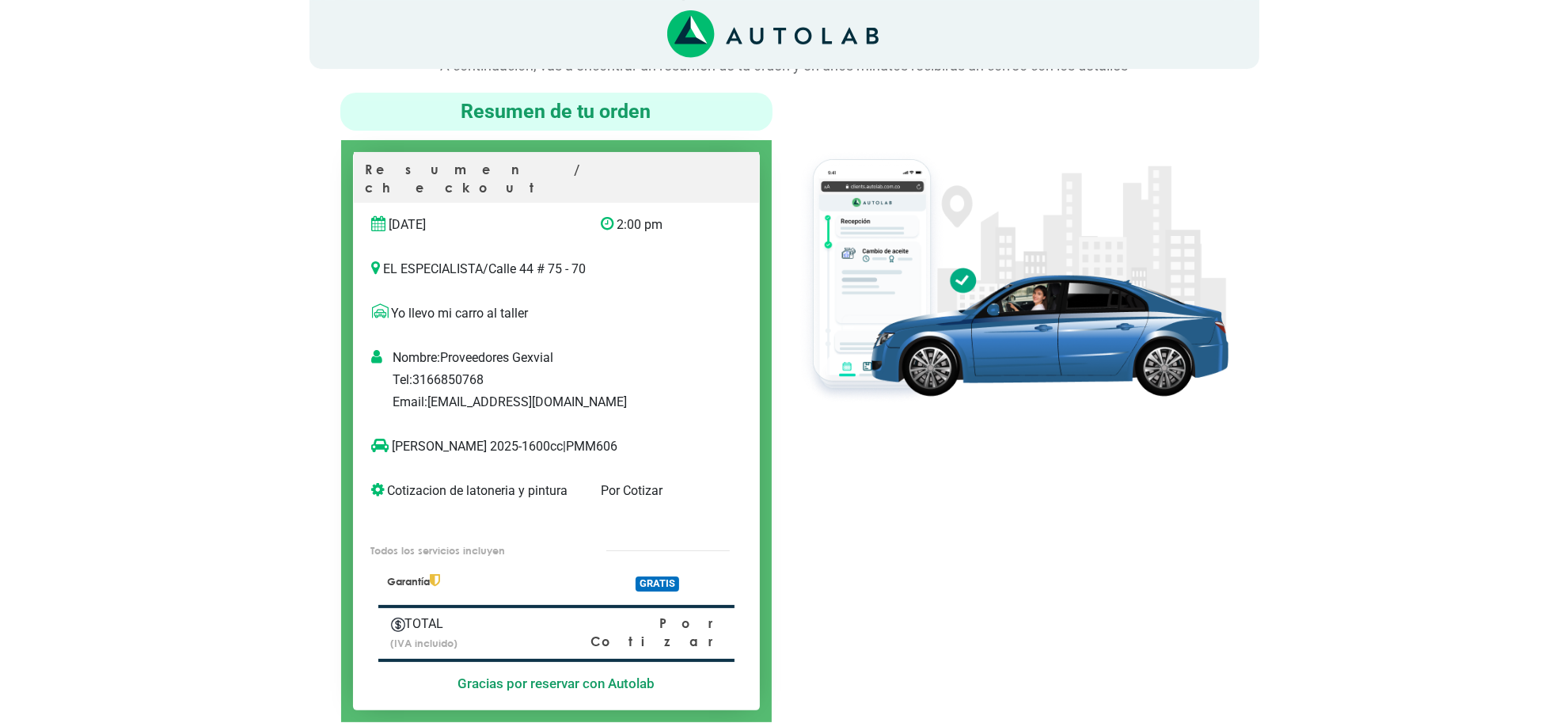
click at [564, 437] on p "[PERSON_NAME] 2025-1600cc | PMM606" at bounding box center [541, 446] width 337 height 19
click at [563, 437] on p "[PERSON_NAME] 2025-1600cc | PMM606" at bounding box center [541, 446] width 337 height 19
copy p "PMM606"
drag, startPoint x: 445, startPoint y: 427, endPoint x: 384, endPoint y: 430, distance: 61.1
click at [384, 437] on p "[PERSON_NAME] 2025-1600cc | PMM606" at bounding box center [541, 446] width 337 height 19
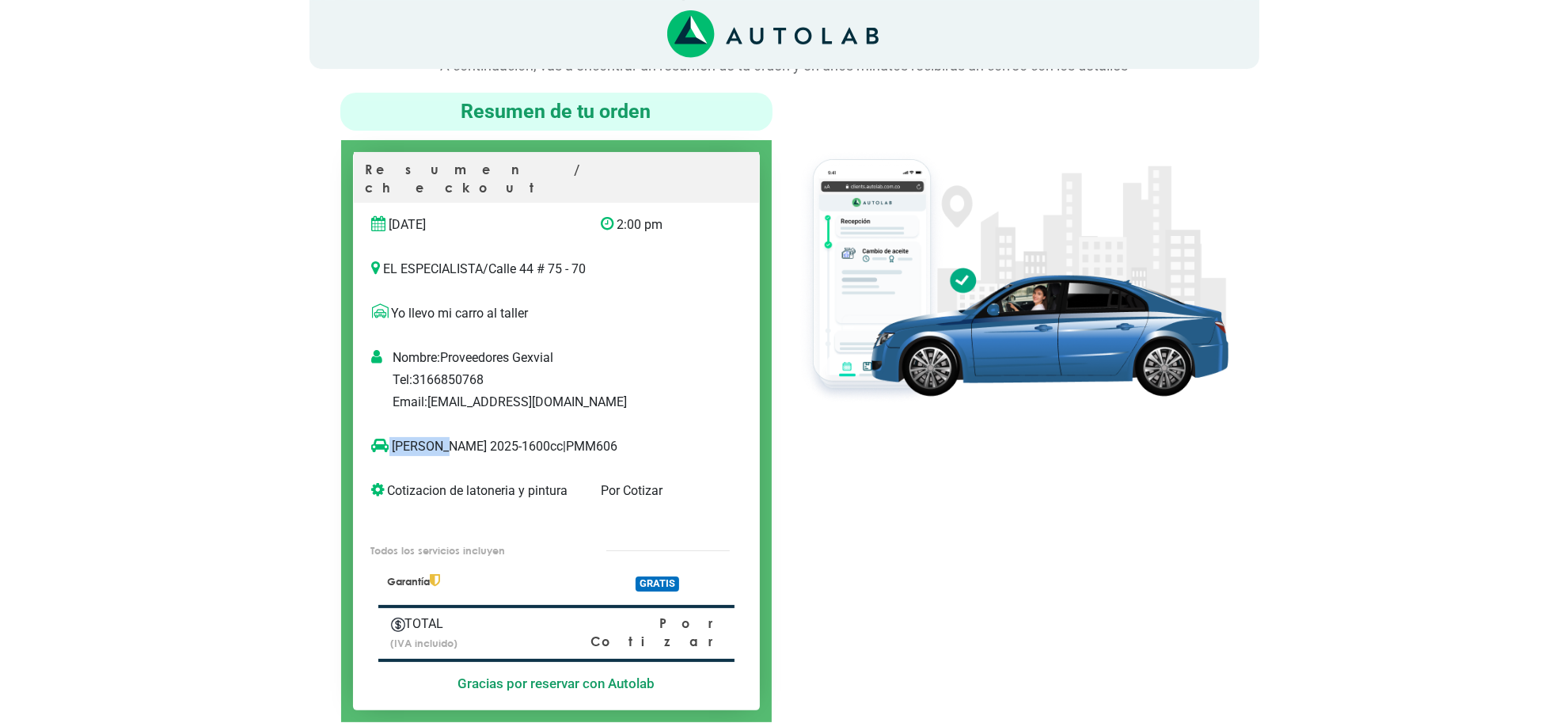
copy p "[PERSON_NAME]"
